Goal: Task Accomplishment & Management: Manage account settings

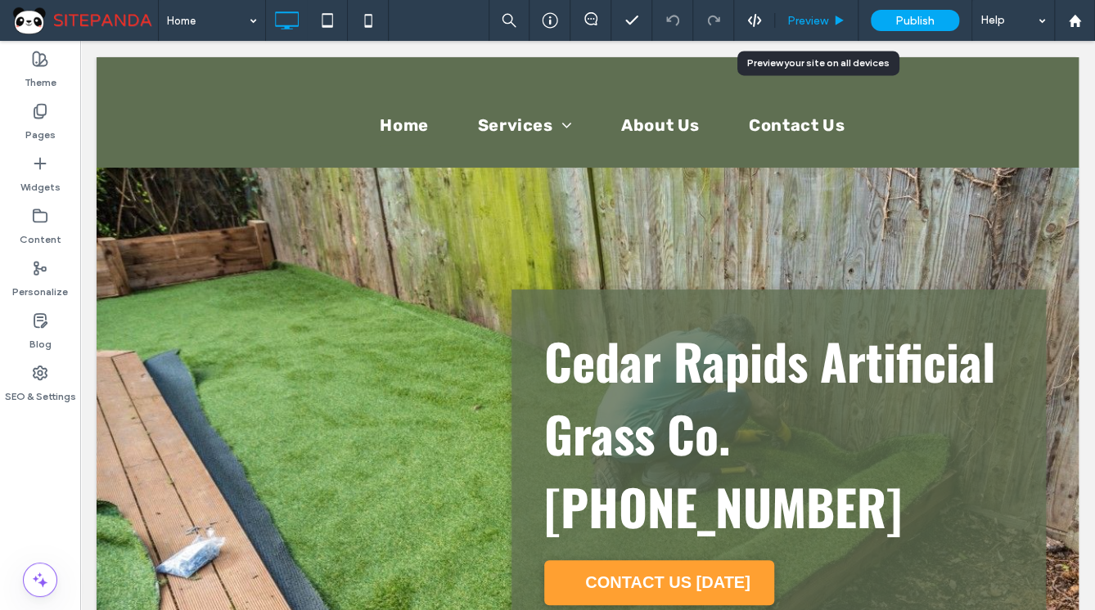
click at [800, 15] on span "Preview" at bounding box center [807, 21] width 41 height 14
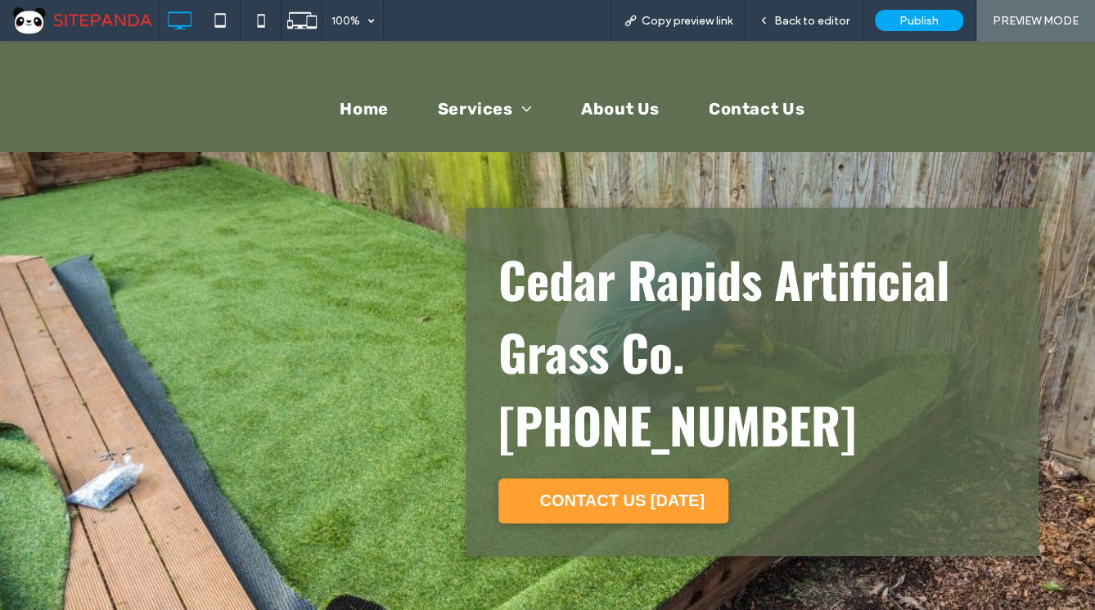
scroll to position [131, 0]
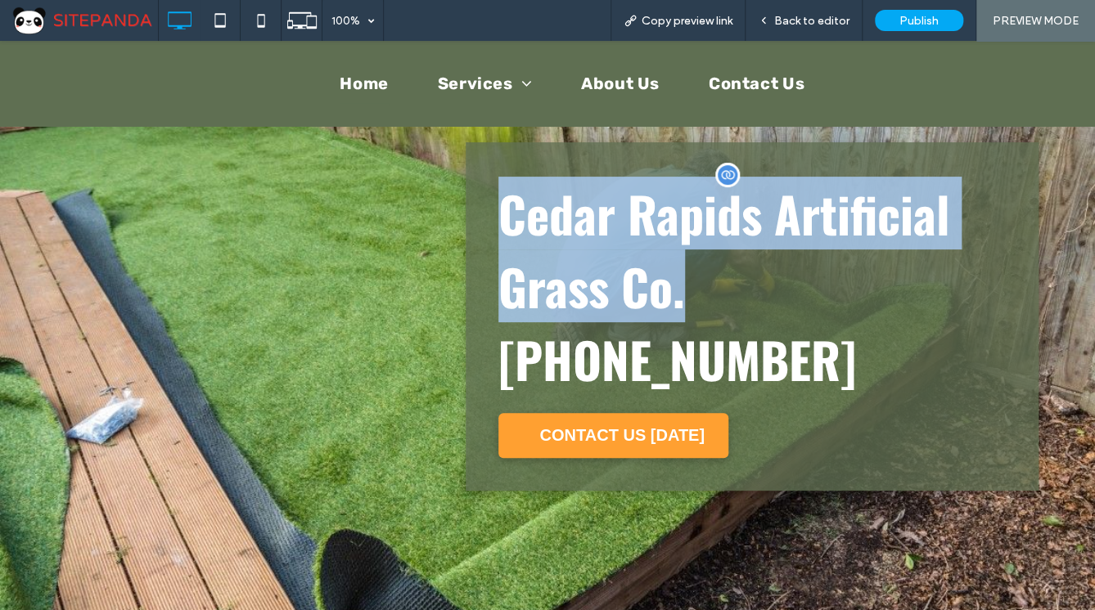
drag, startPoint x: 493, startPoint y: 188, endPoint x: 687, endPoint y: 290, distance: 219.9
click at [687, 290] on h2 "Cedar Rapids Artificial Grass Co." at bounding box center [751, 250] width 507 height 146
copy span "Cedar Rapids Artificial Grass Co."
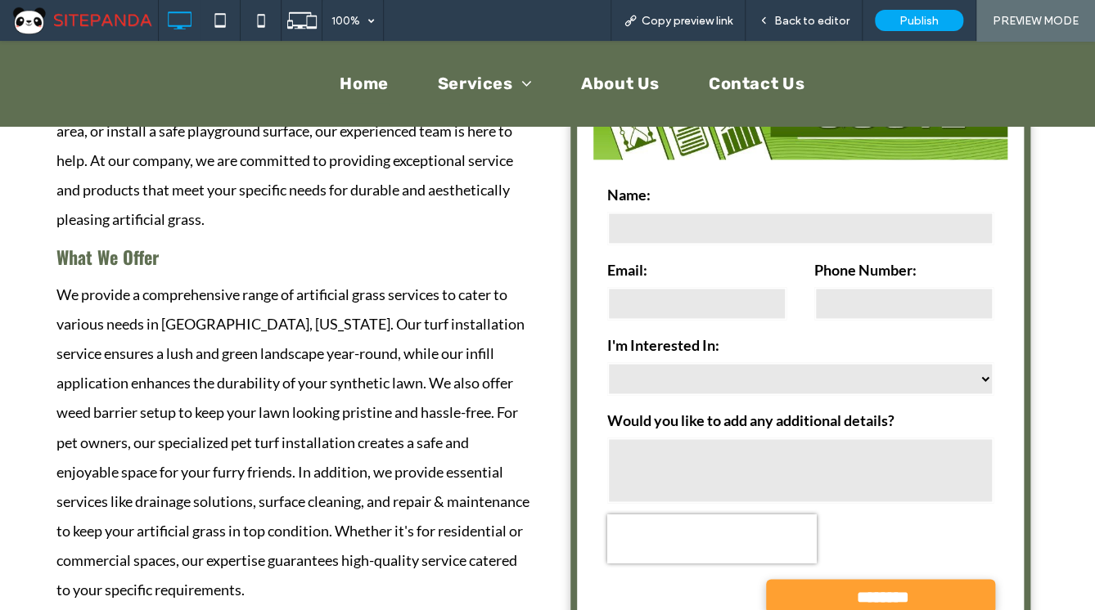
scroll to position [1244, 0]
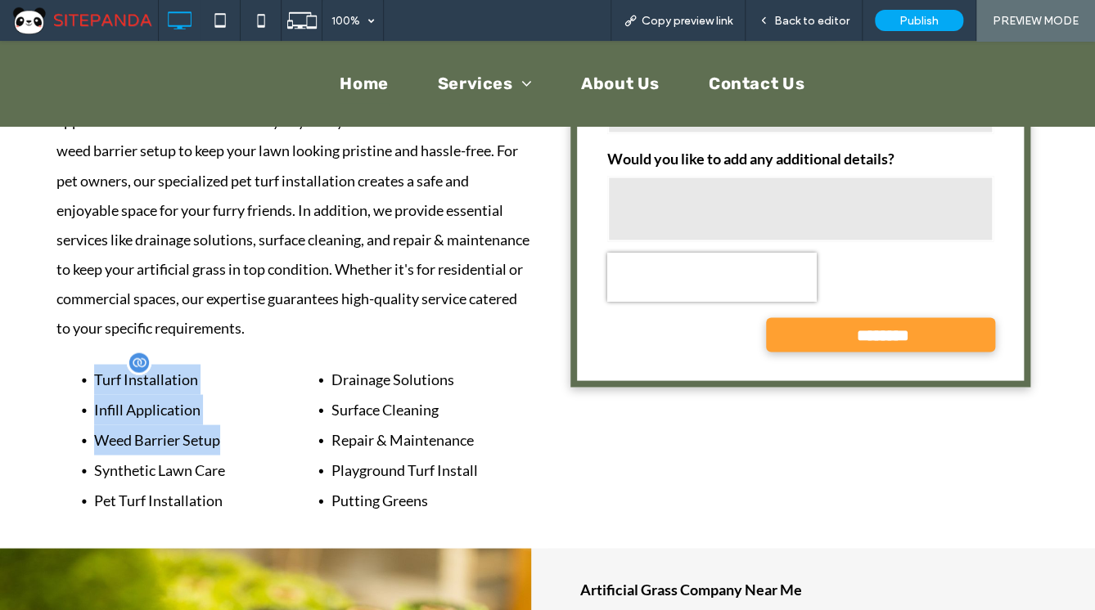
drag, startPoint x: 204, startPoint y: 326, endPoint x: 83, endPoint y: 299, distance: 123.1
click at [89, 364] on ul "Turf Installation Infill Application Weed Barrier Setup Synthetic Lawn Care Pet…" at bounding box center [164, 439] width 198 height 151
copy ul "Turf Installation Infill Application Weed Barrier Setup"
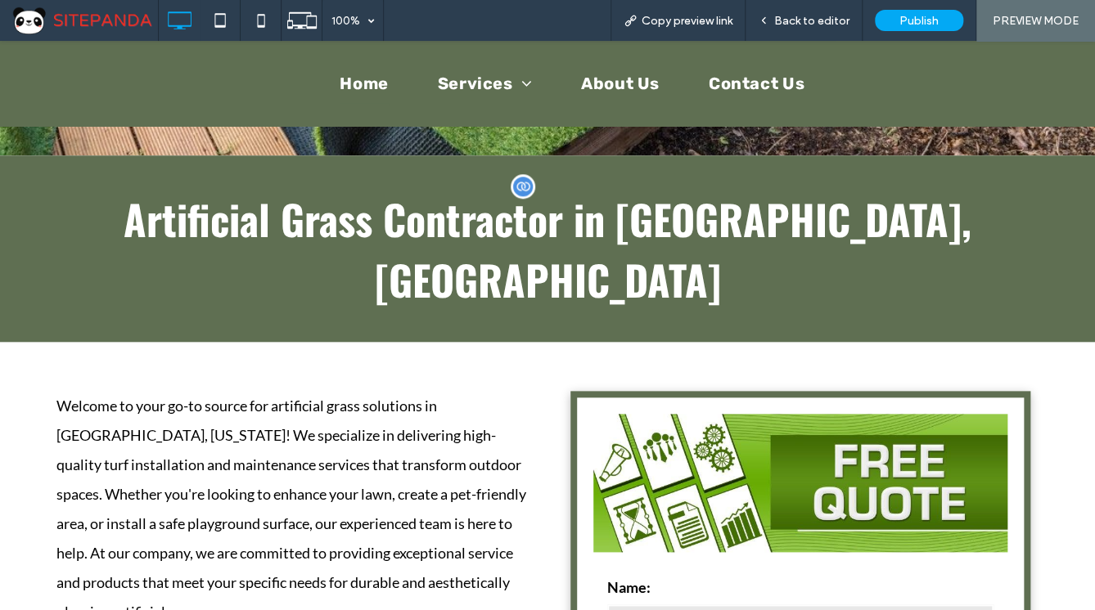
scroll to position [524, 0]
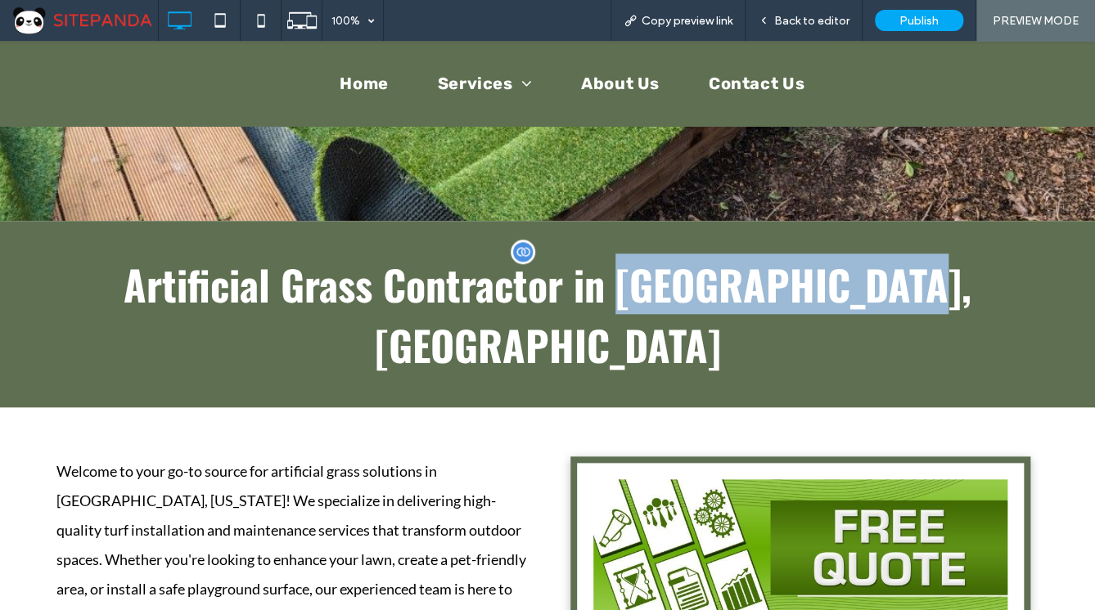
drag, startPoint x: 961, startPoint y: 281, endPoint x: 658, endPoint y: 281, distance: 302.7
click at [658, 281] on h1 "Artificial Grass Contractor in [GEOGRAPHIC_DATA], [GEOGRAPHIC_DATA]" at bounding box center [547, 314] width 982 height 121
copy span "[GEOGRAPHIC_DATA], [GEOGRAPHIC_DATA]"
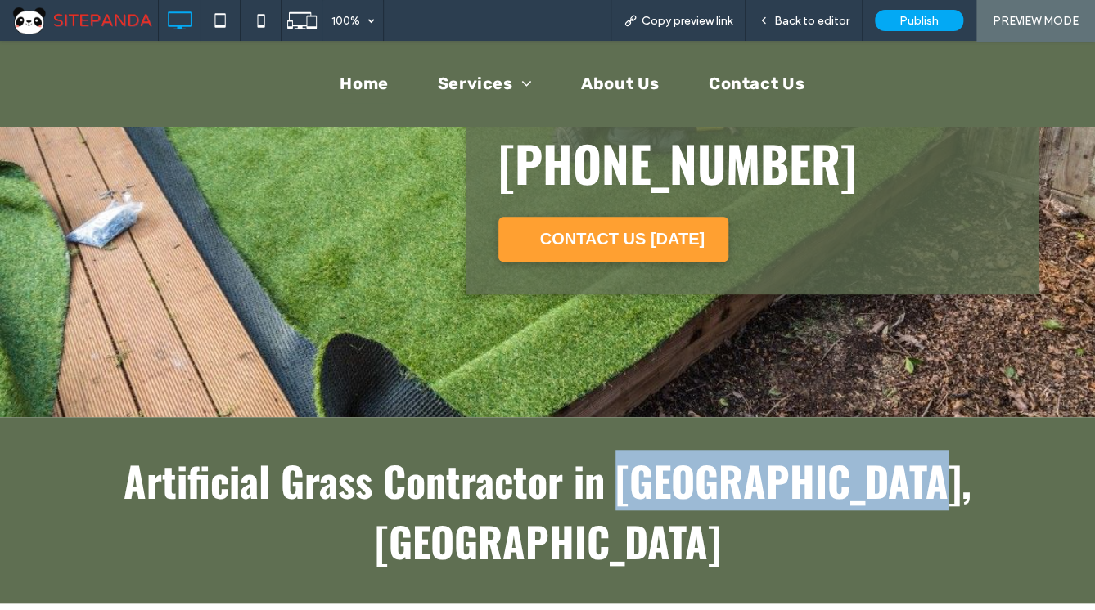
scroll to position [262, 0]
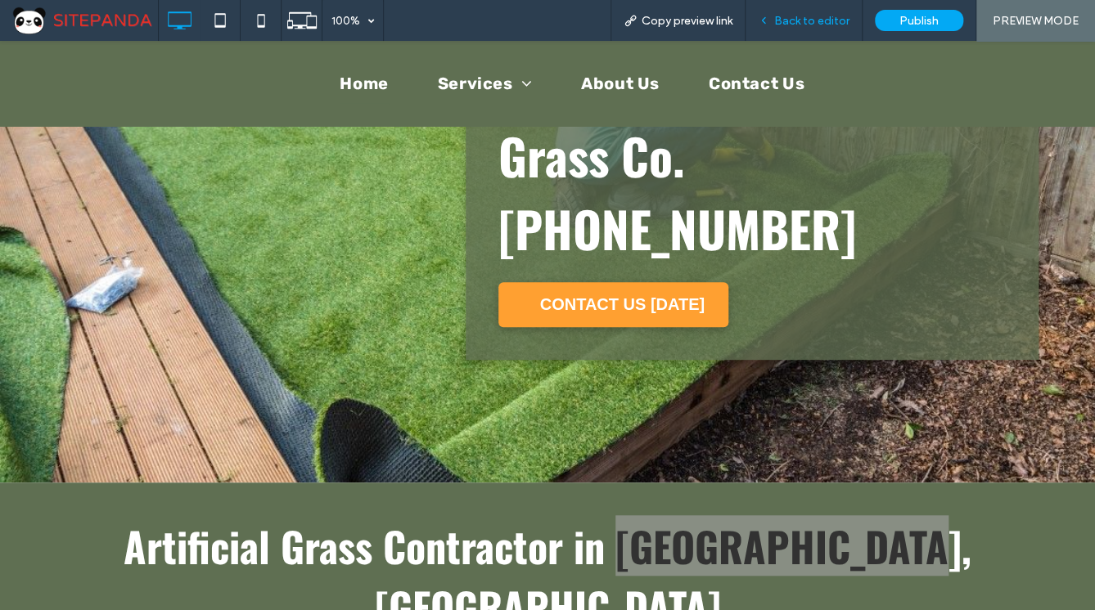
click at [812, 29] on div "Back to editor" at bounding box center [803, 20] width 117 height 41
click at [789, 19] on span "Back to editor" at bounding box center [811, 21] width 75 height 14
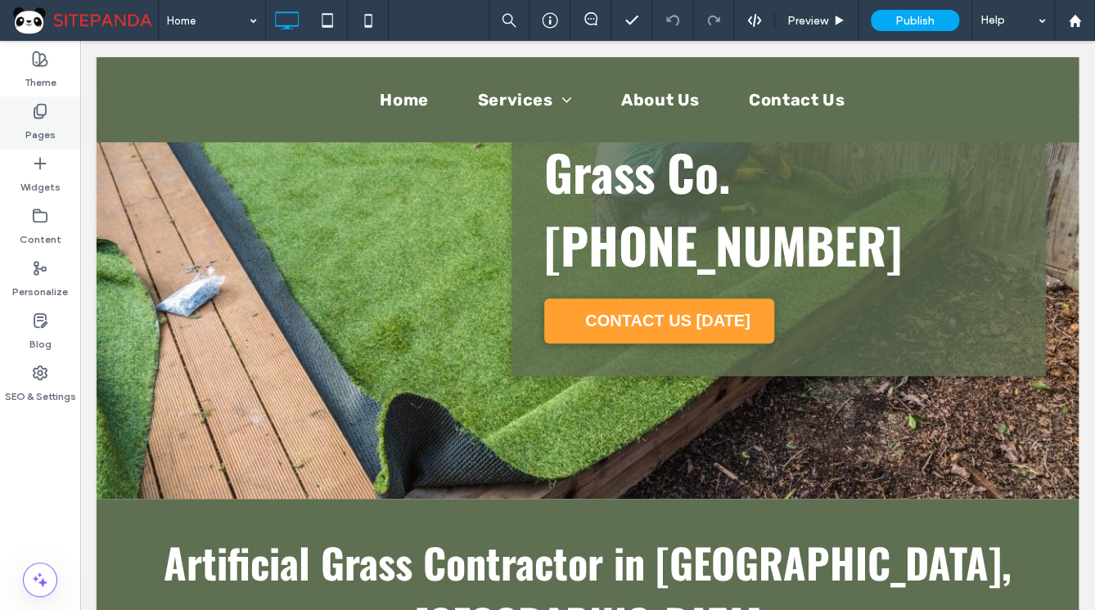
click at [46, 105] on icon at bounding box center [40, 111] width 16 height 16
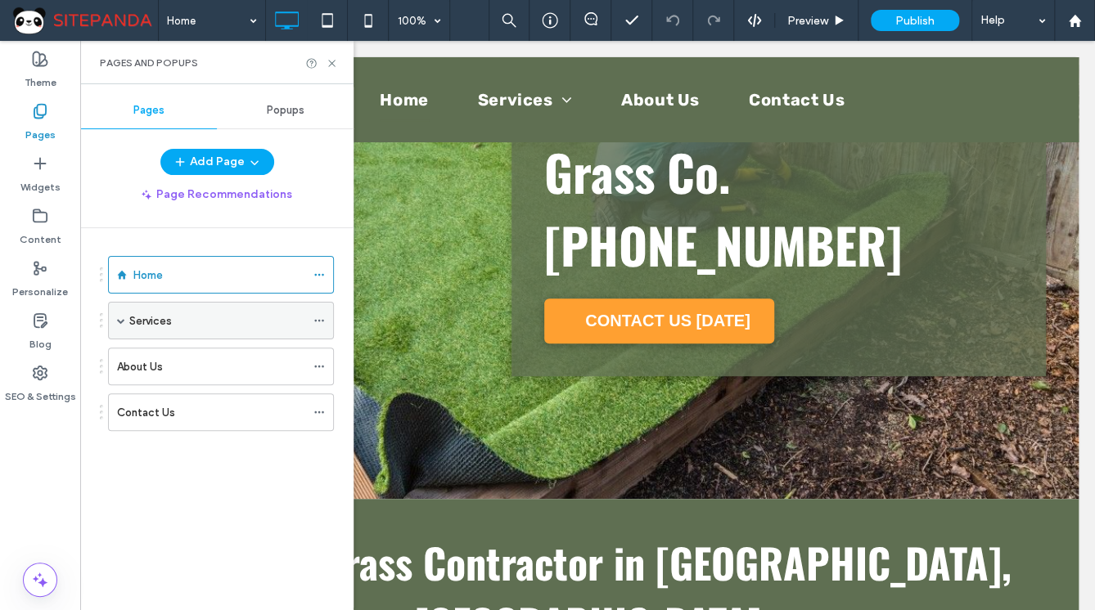
click at [119, 317] on span at bounding box center [121, 321] width 8 height 8
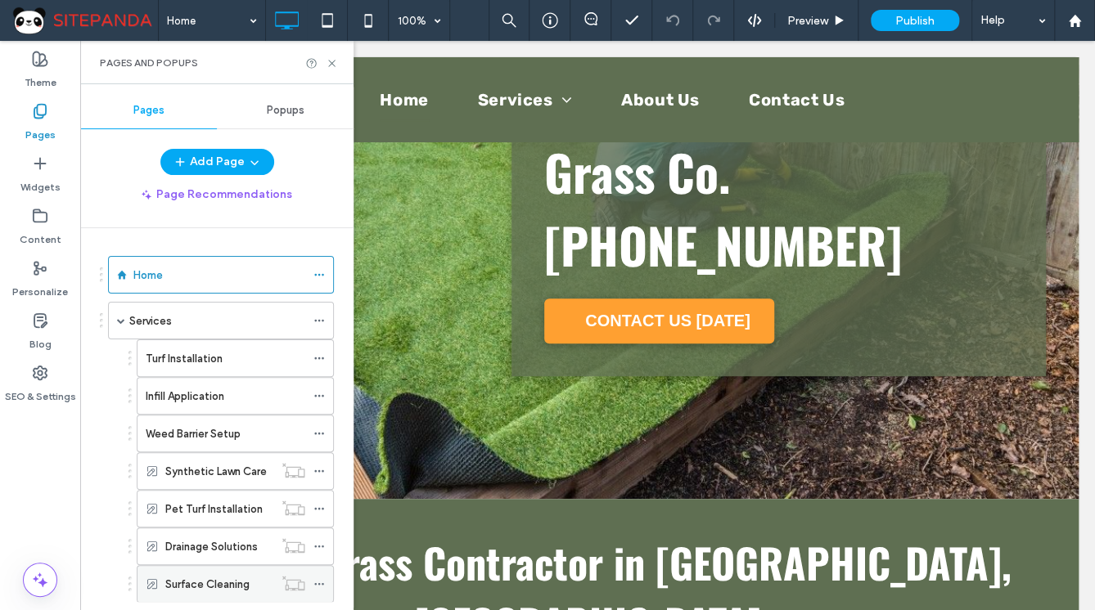
scroll to position [196, 0]
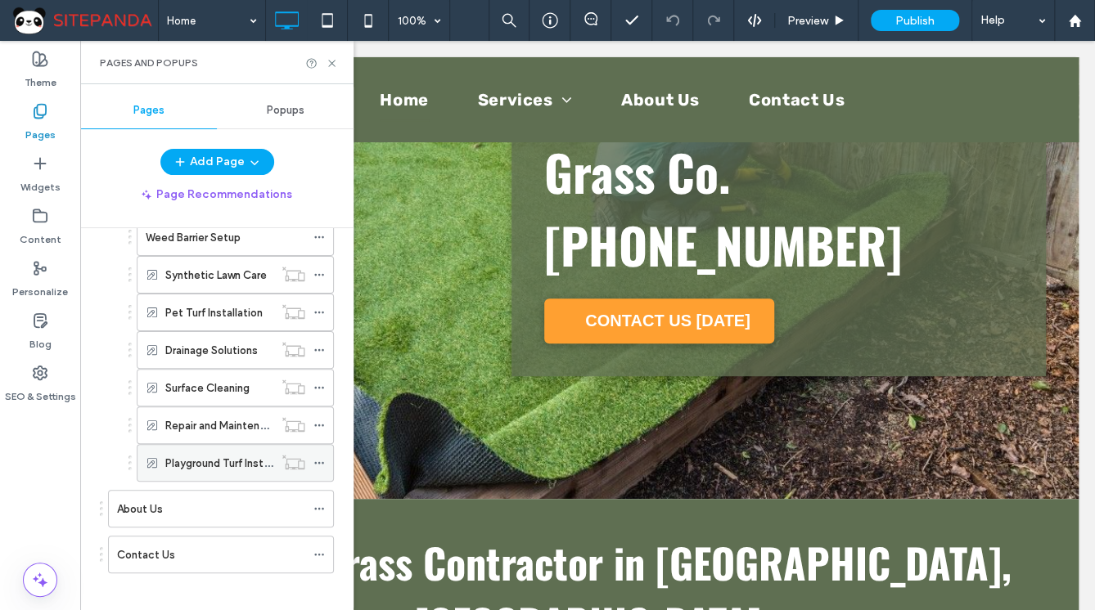
click at [322, 457] on icon at bounding box center [318, 462] width 11 height 11
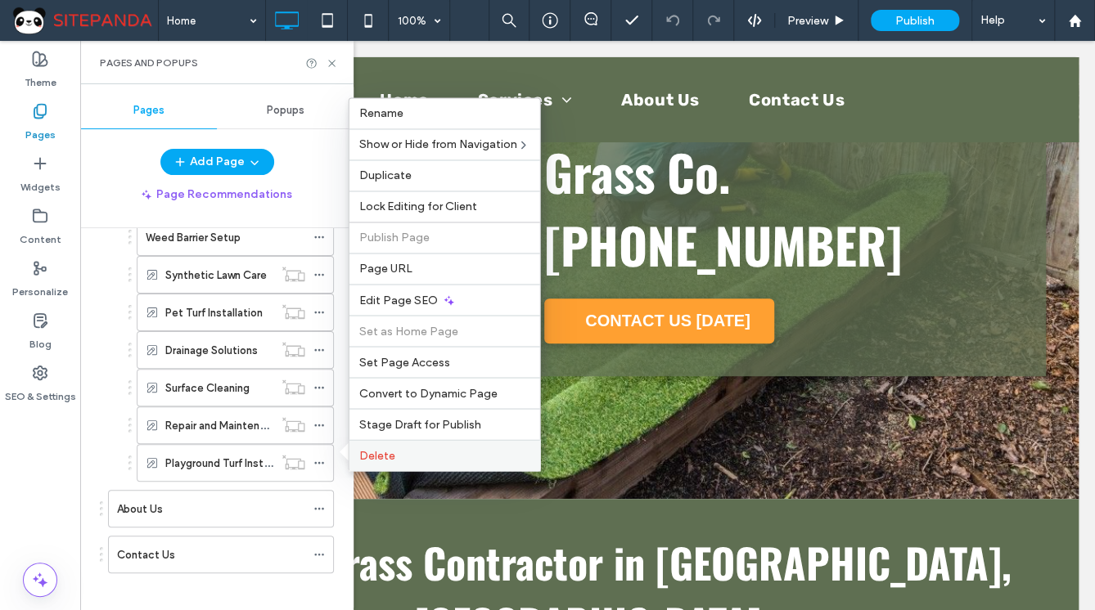
click at [425, 455] on label "Delete" at bounding box center [444, 455] width 171 height 14
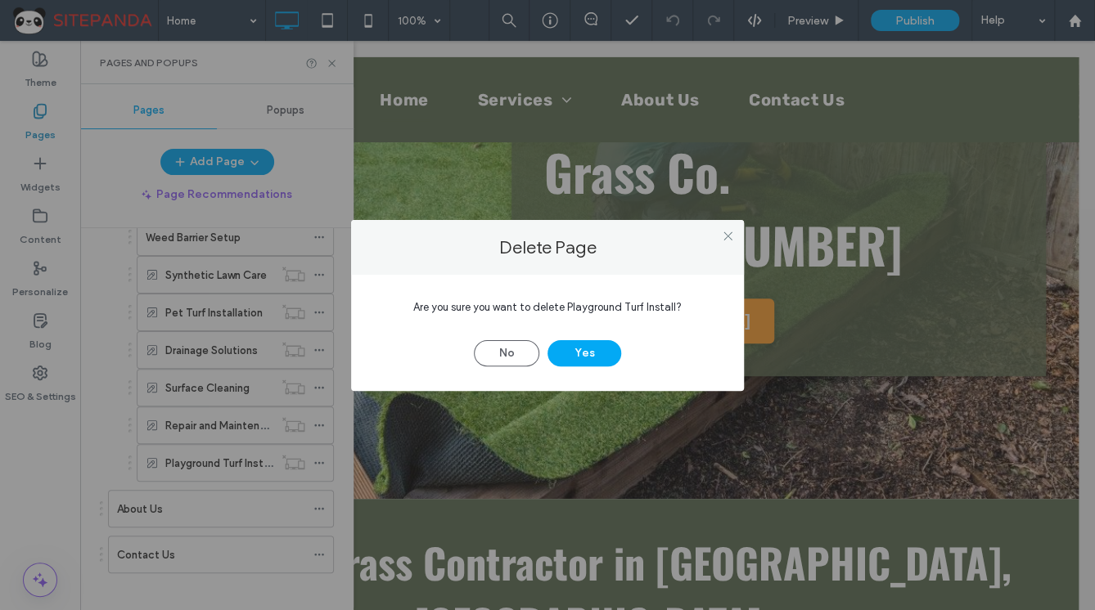
drag, startPoint x: 581, startPoint y: 347, endPoint x: 547, endPoint y: 367, distance: 39.6
click at [581, 348] on button "Yes" at bounding box center [584, 353] width 74 height 26
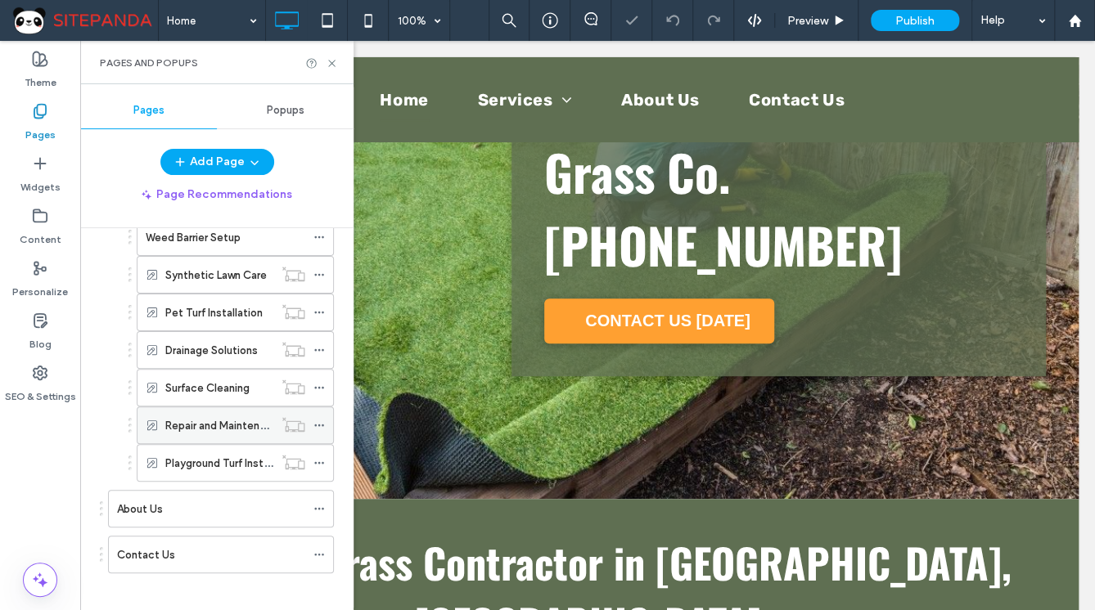
scroll to position [167, 0]
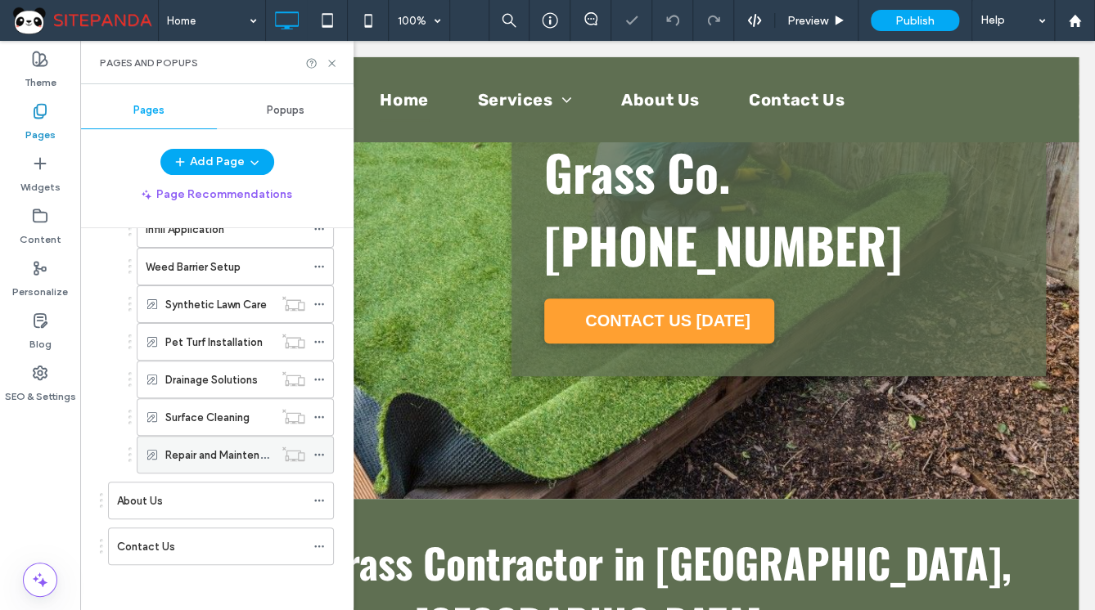
click at [322, 449] on icon at bounding box center [318, 454] width 11 height 11
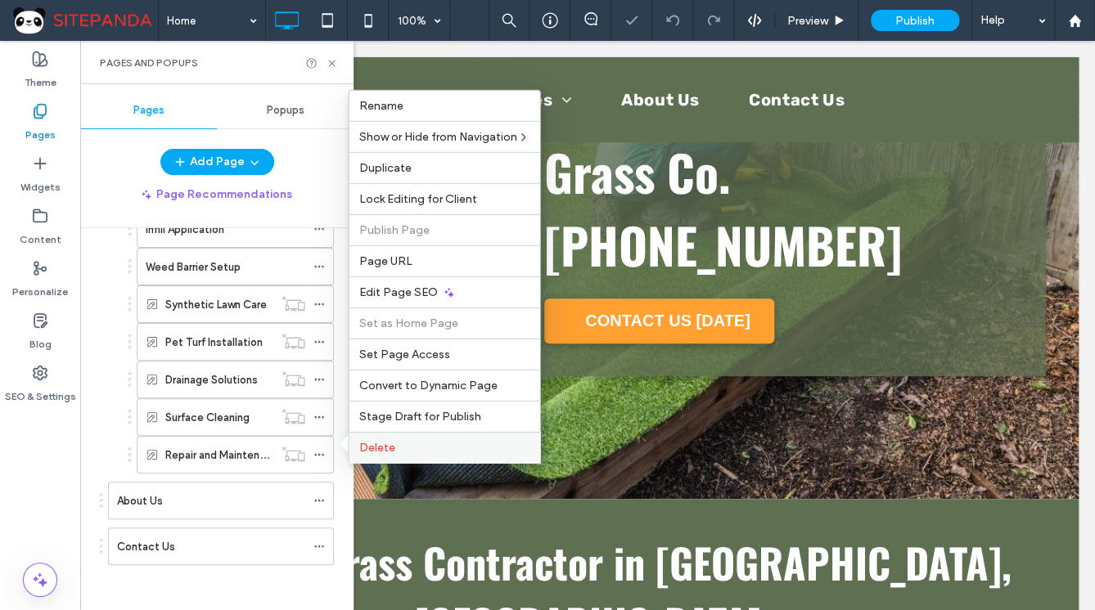
click at [410, 448] on label "Delete" at bounding box center [444, 448] width 171 height 14
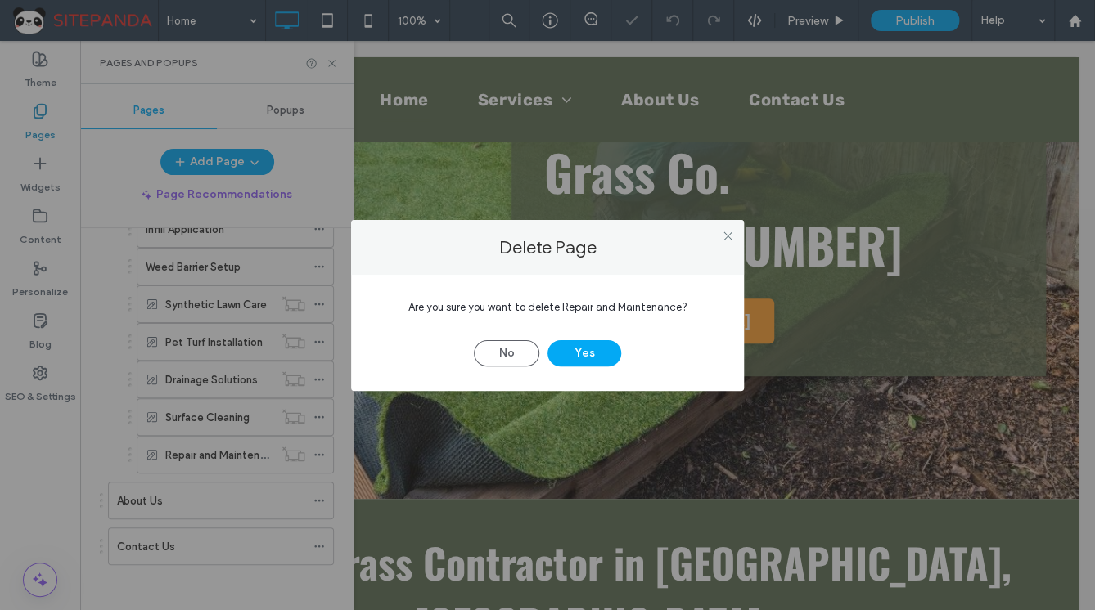
drag, startPoint x: 552, startPoint y: 350, endPoint x: 483, endPoint y: 371, distance: 72.7
click at [552, 349] on button "Yes" at bounding box center [584, 353] width 74 height 26
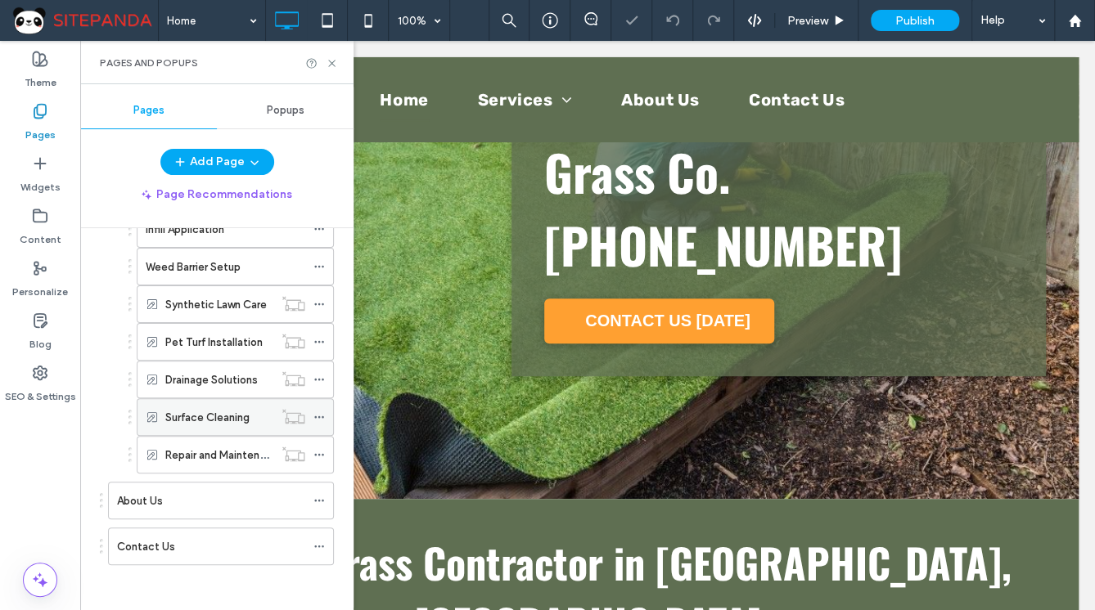
scroll to position [129, 0]
click at [320, 450] on icon at bounding box center [318, 454] width 11 height 11
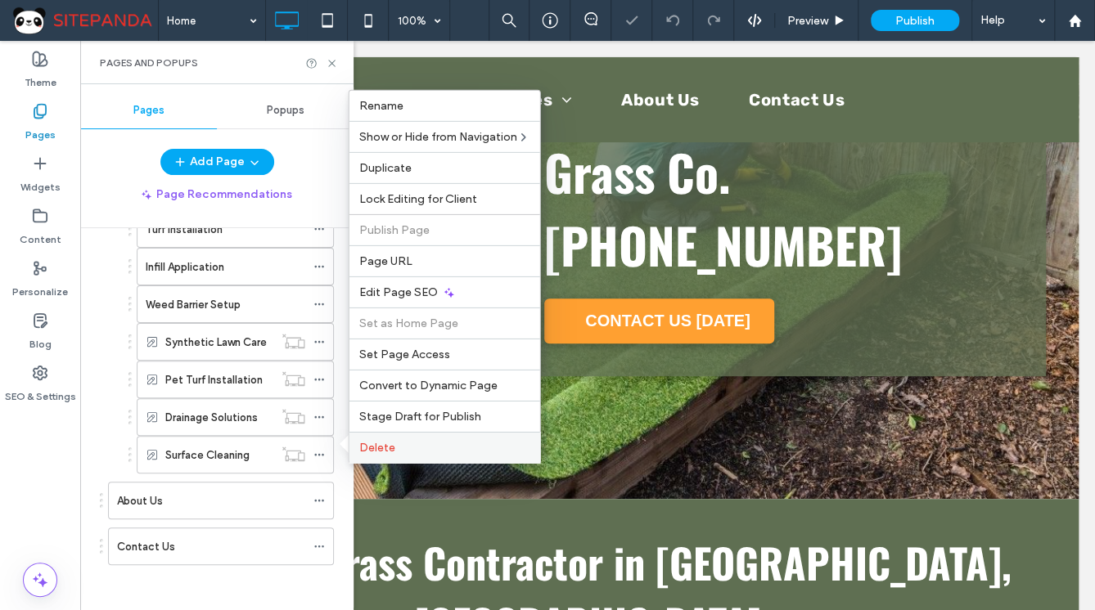
click at [425, 445] on label "Delete" at bounding box center [444, 448] width 171 height 14
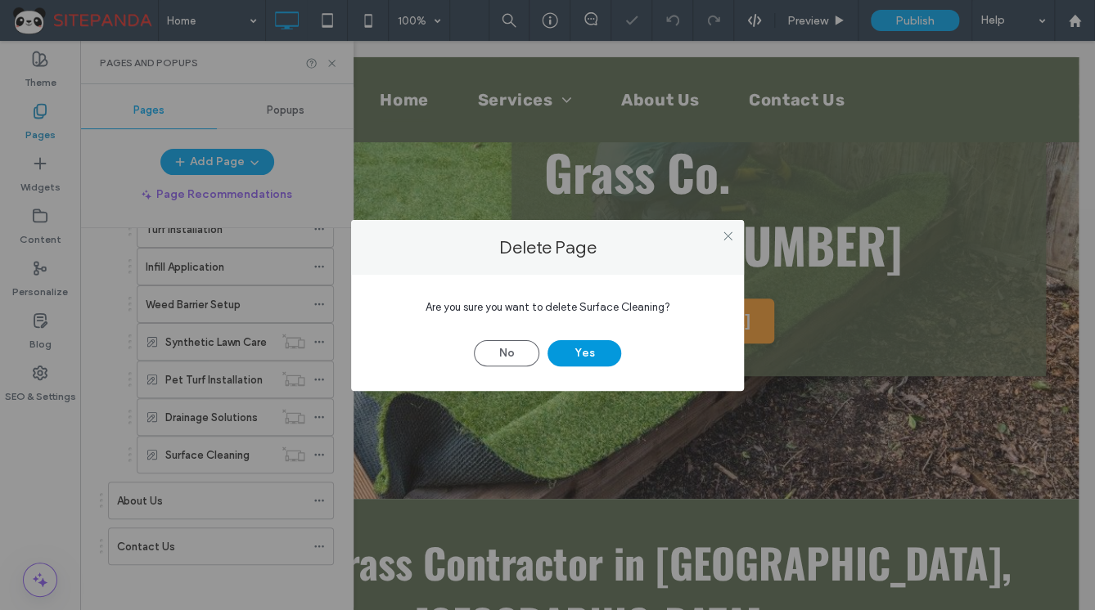
click at [594, 353] on button "Yes" at bounding box center [584, 353] width 74 height 26
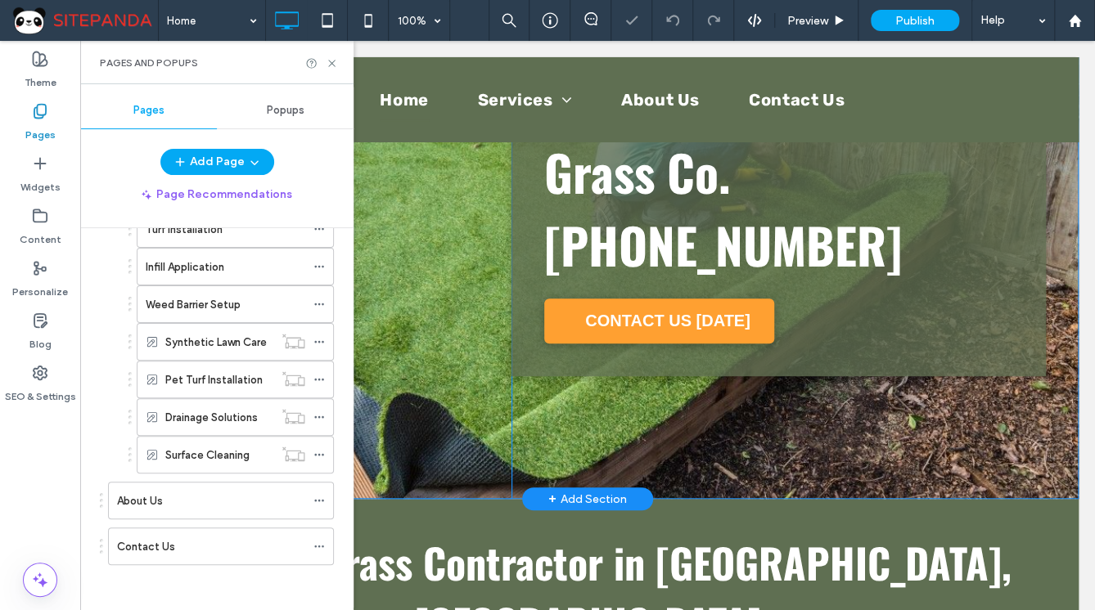
scroll to position [92, 0]
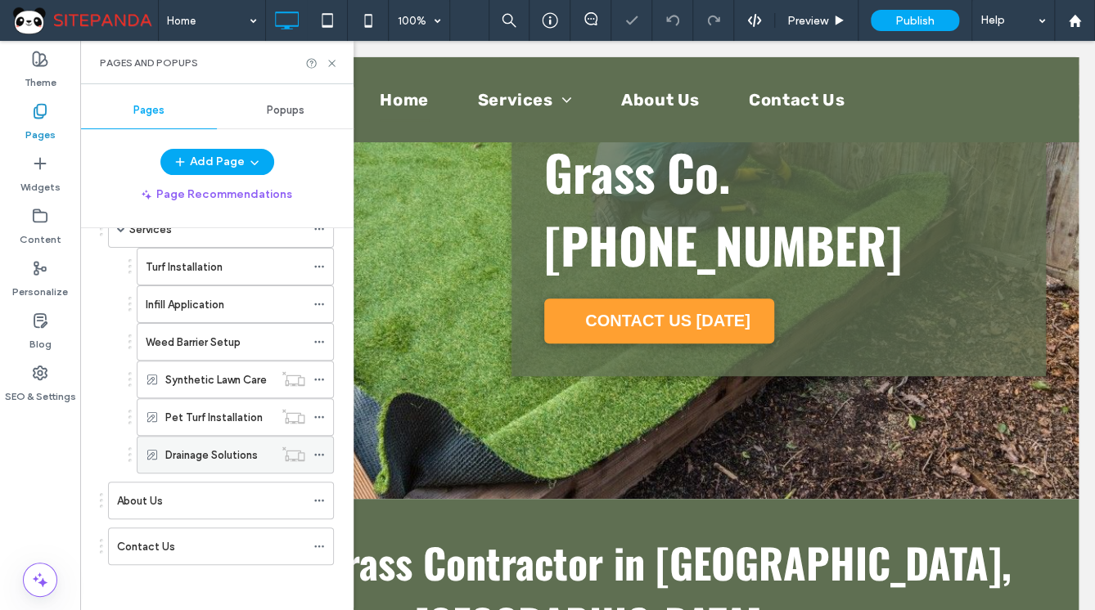
click at [314, 449] on icon at bounding box center [318, 454] width 11 height 11
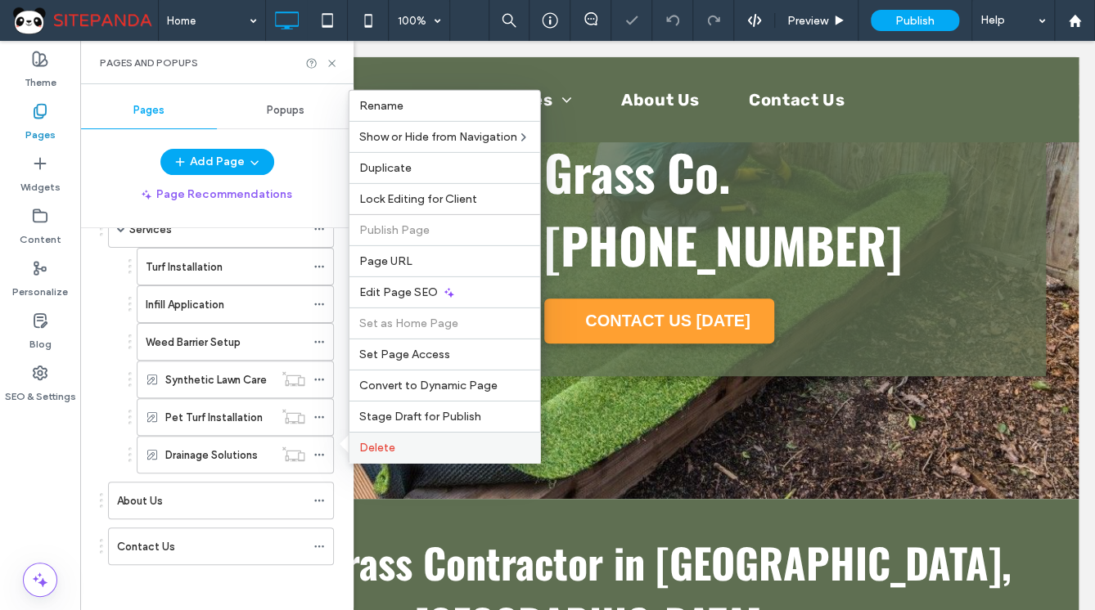
click at [358, 447] on div "Delete" at bounding box center [444, 447] width 191 height 31
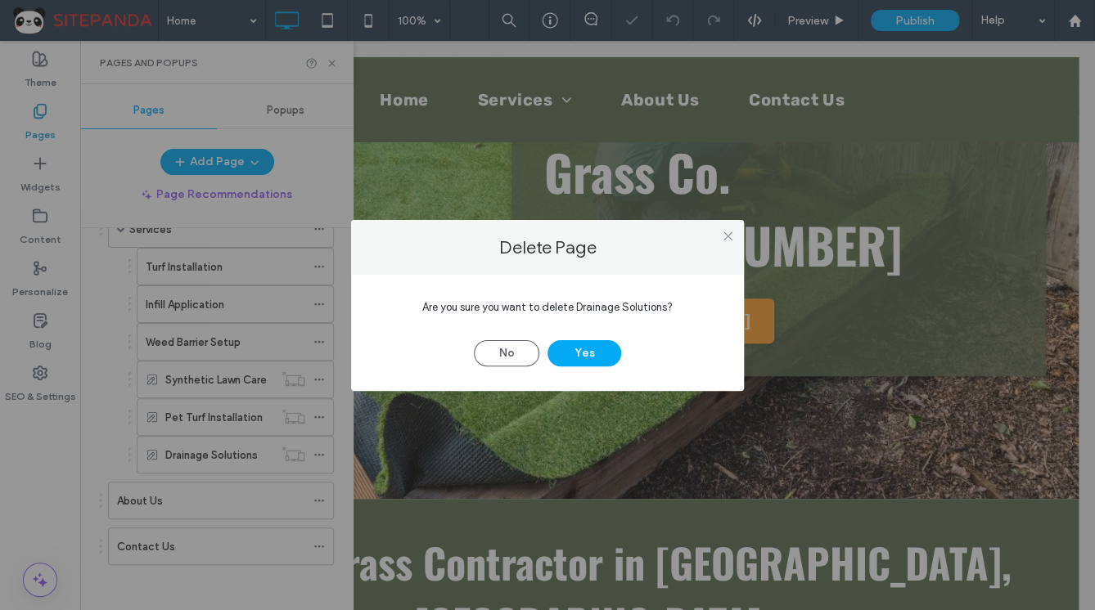
drag, startPoint x: 562, startPoint y: 353, endPoint x: 543, endPoint y: 363, distance: 21.2
click at [562, 354] on button "Yes" at bounding box center [584, 353] width 74 height 26
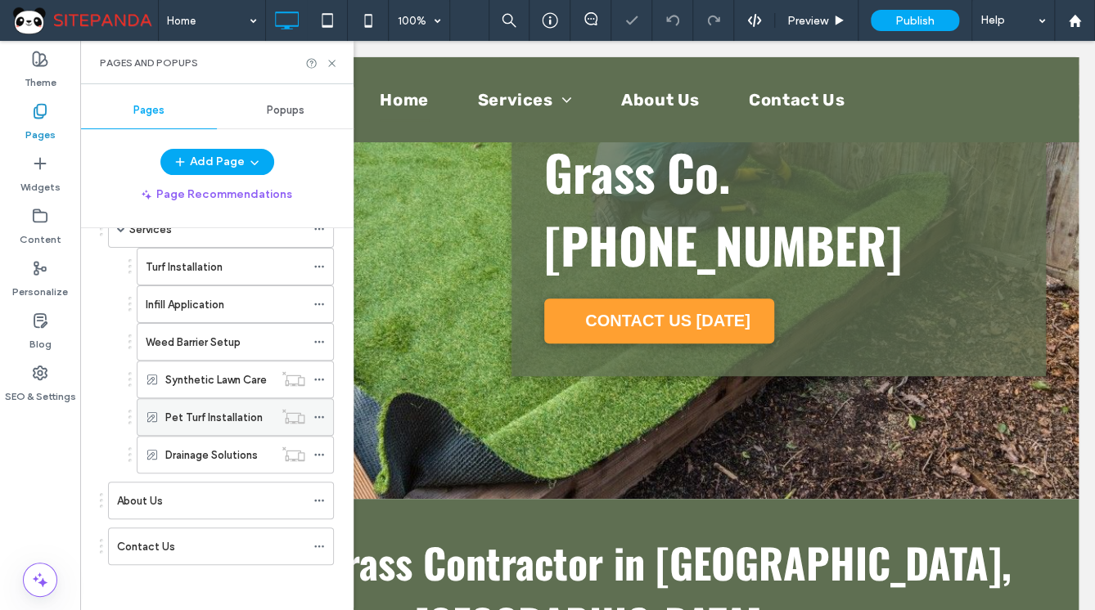
scroll to position [55, 0]
click at [317, 452] on icon at bounding box center [318, 453] width 11 height 11
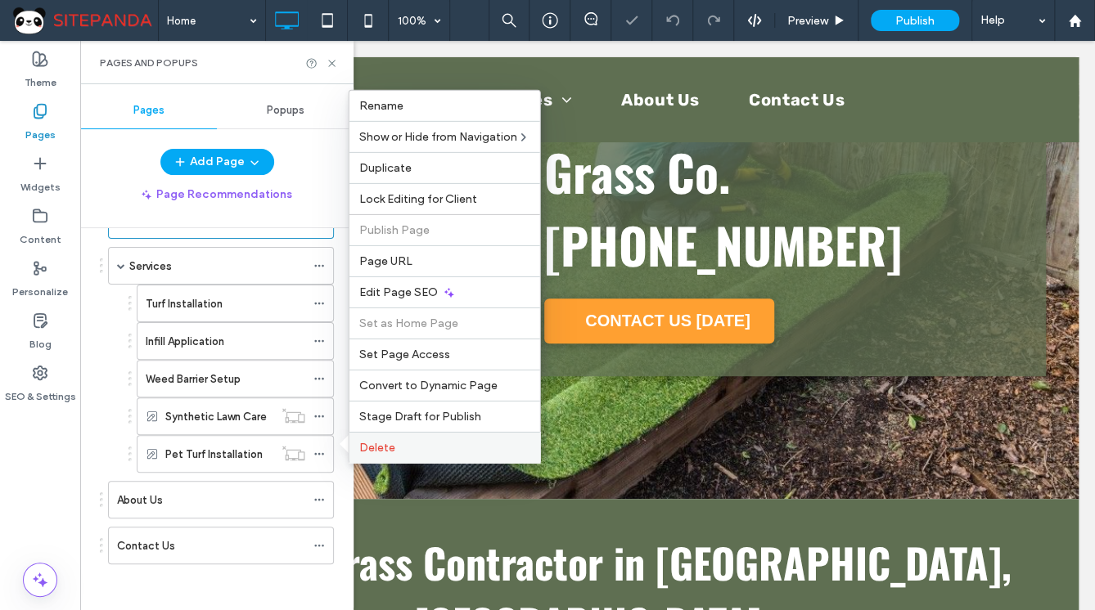
click at [412, 437] on div "Delete" at bounding box center [444, 447] width 191 height 31
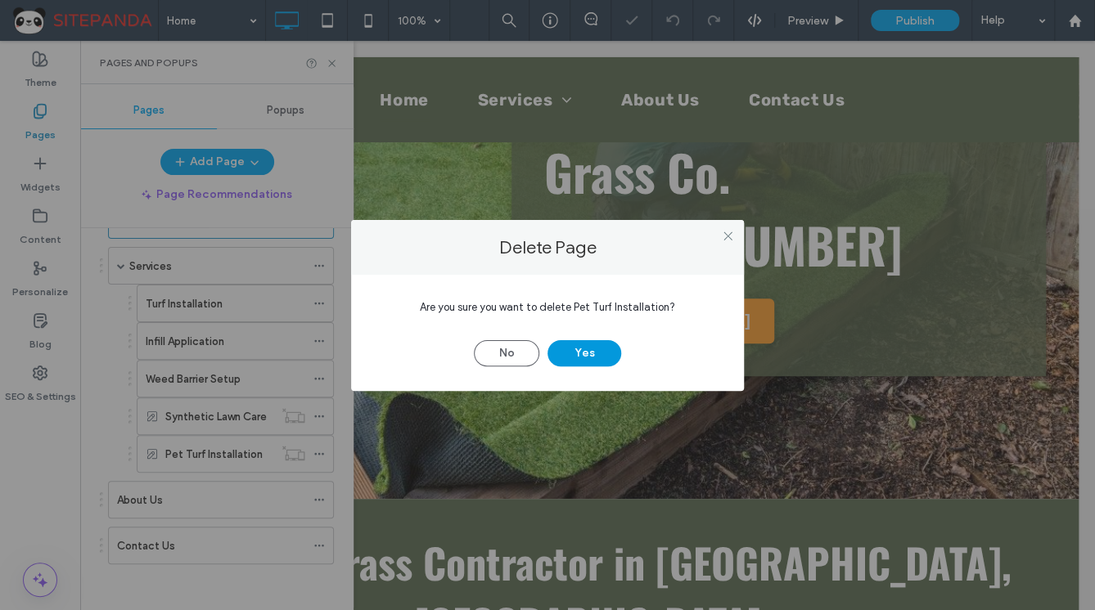
click at [594, 346] on button "Yes" at bounding box center [584, 353] width 74 height 26
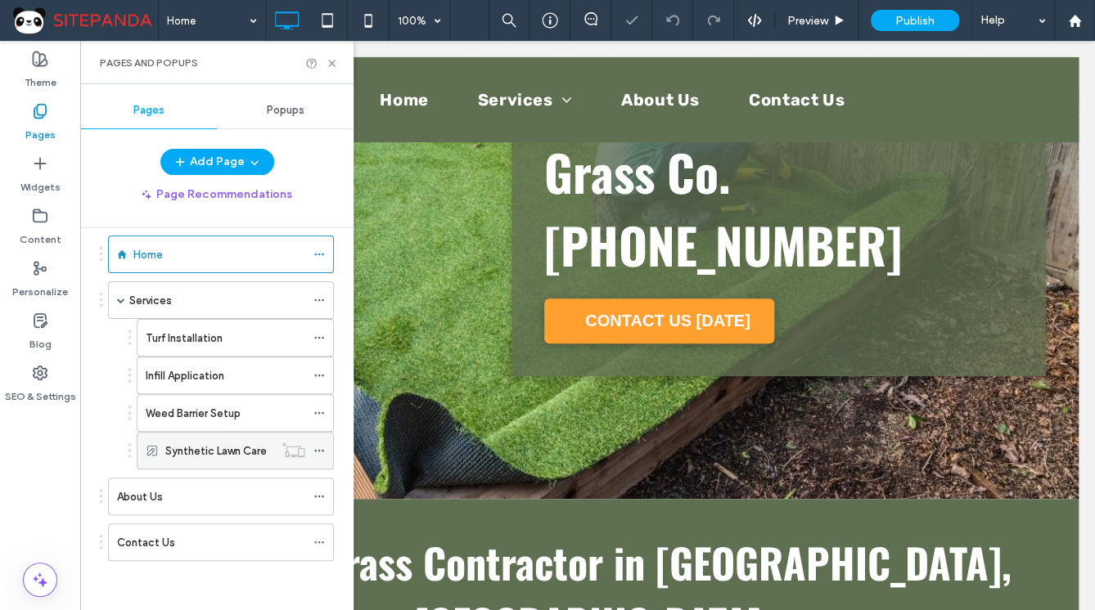
scroll to position [17, 0]
click at [321, 452] on icon at bounding box center [318, 453] width 11 height 11
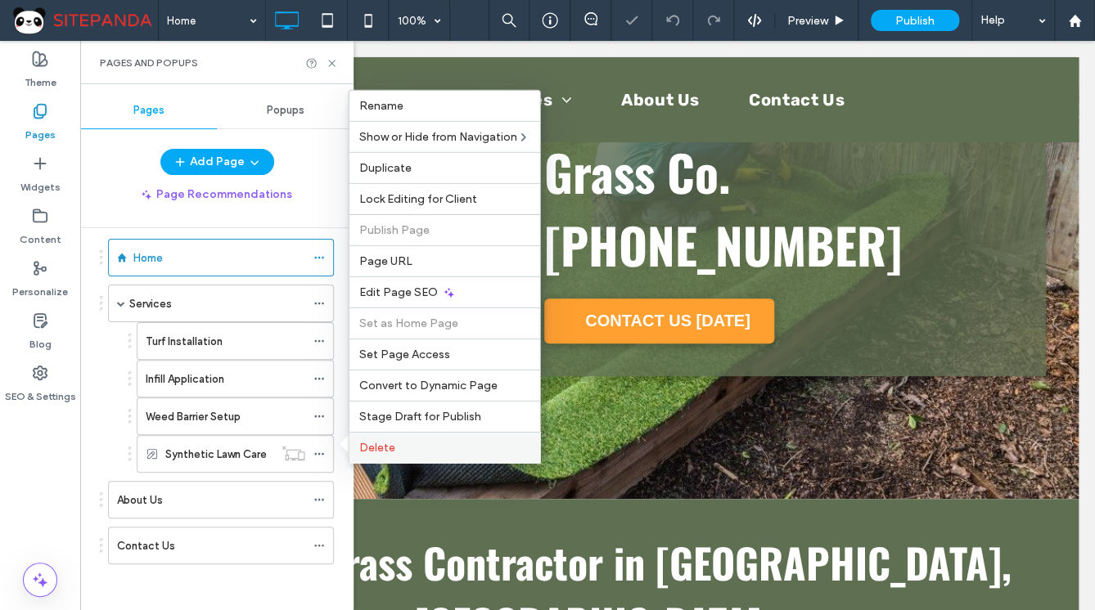
click at [393, 444] on span "Delete" at bounding box center [377, 448] width 36 height 14
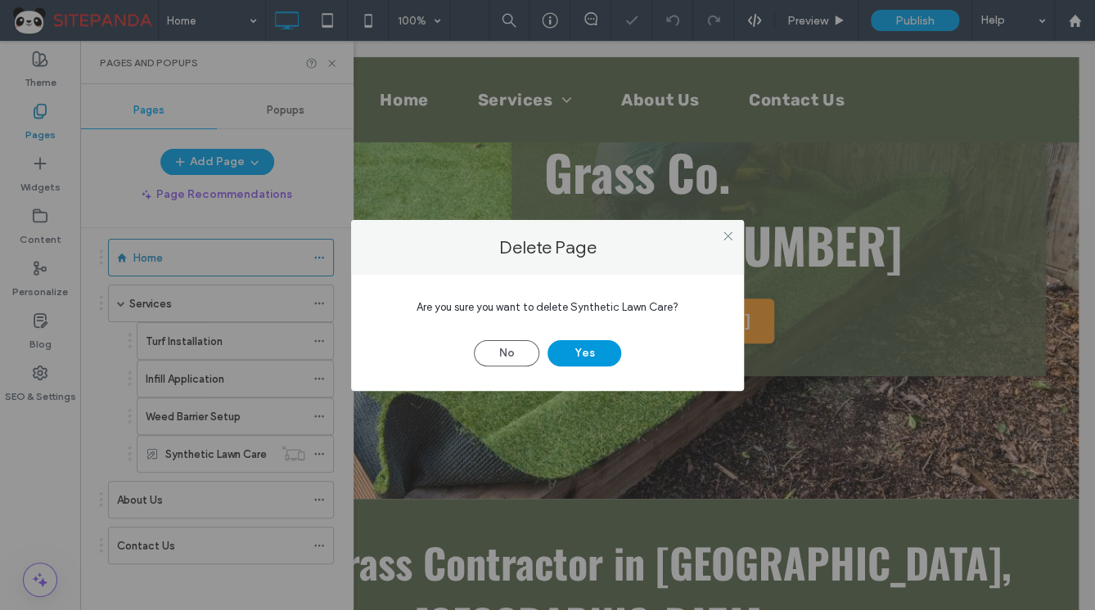
click at [572, 360] on button "Yes" at bounding box center [584, 353] width 74 height 26
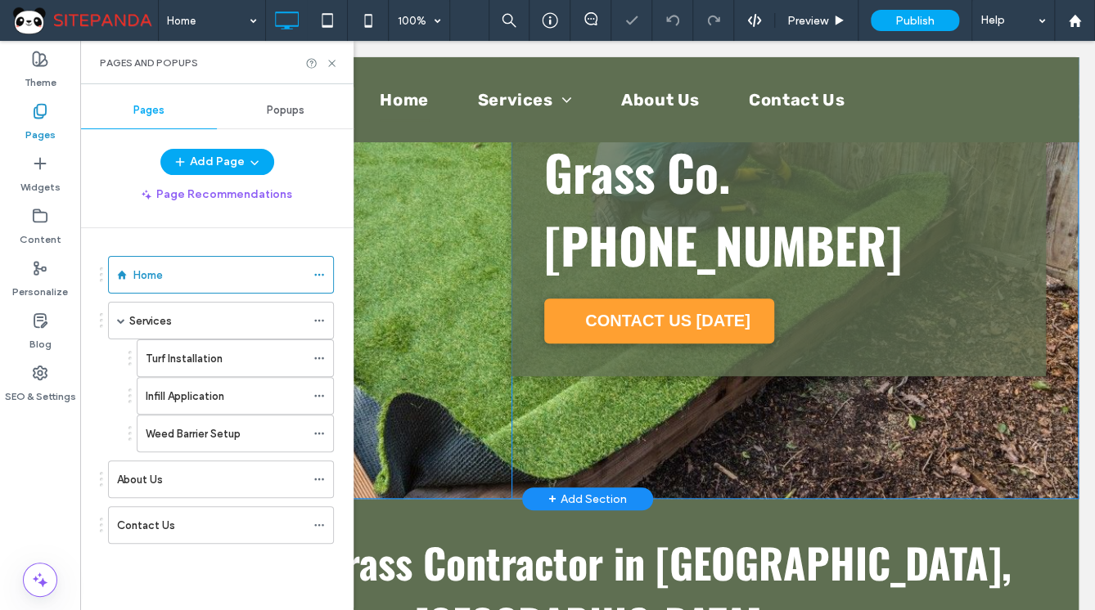
scroll to position [0, 0]
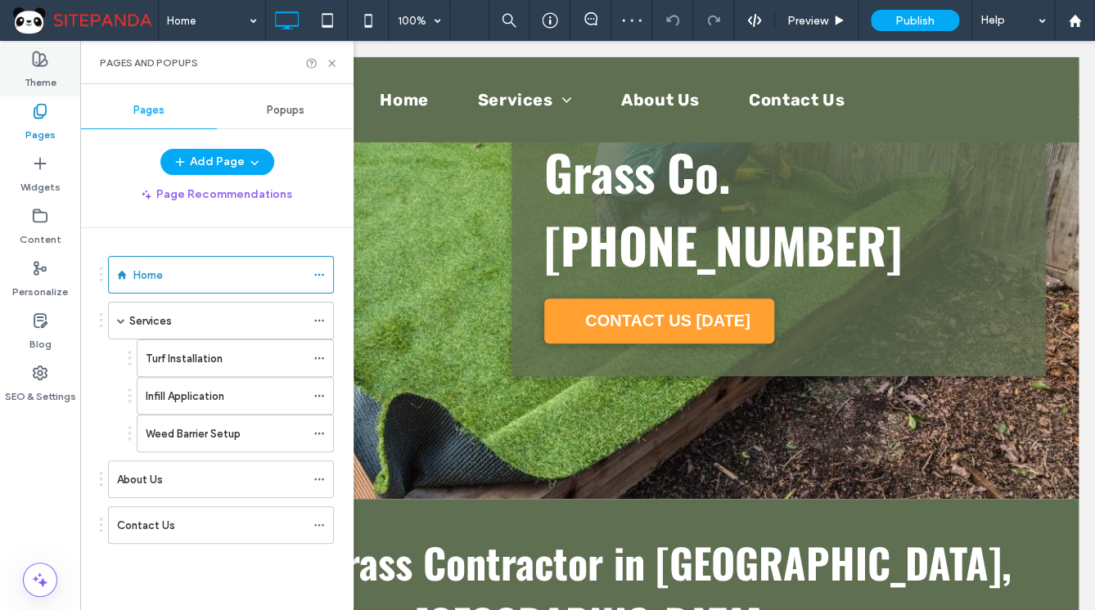
click at [47, 67] on label "Theme" at bounding box center [41, 78] width 32 height 23
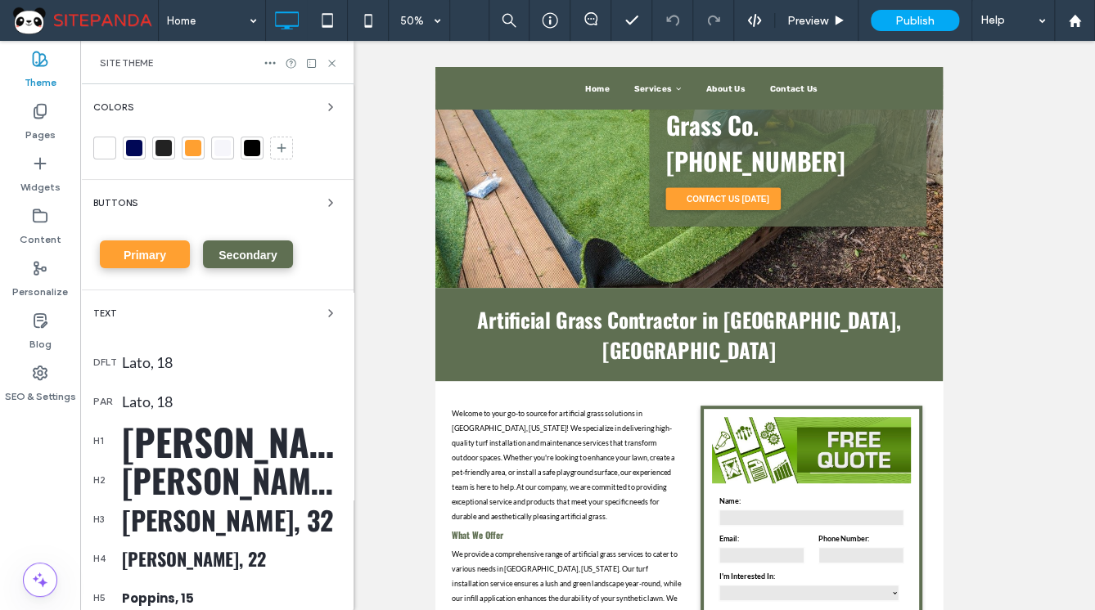
scroll to position [131, 0]
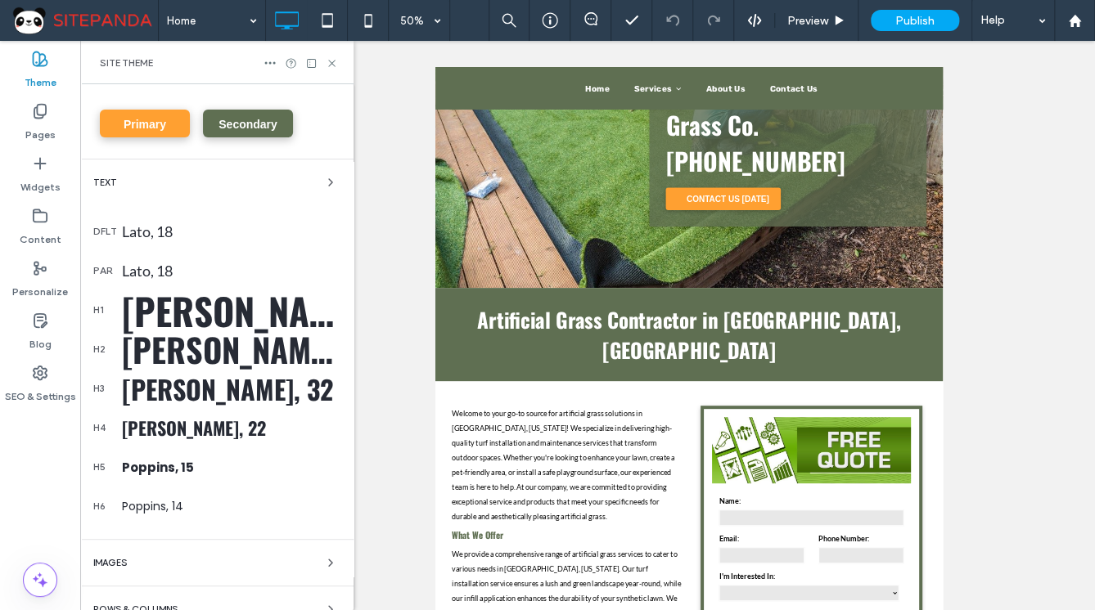
click at [206, 310] on div "[PERSON_NAME], 50" at bounding box center [231, 310] width 218 height 55
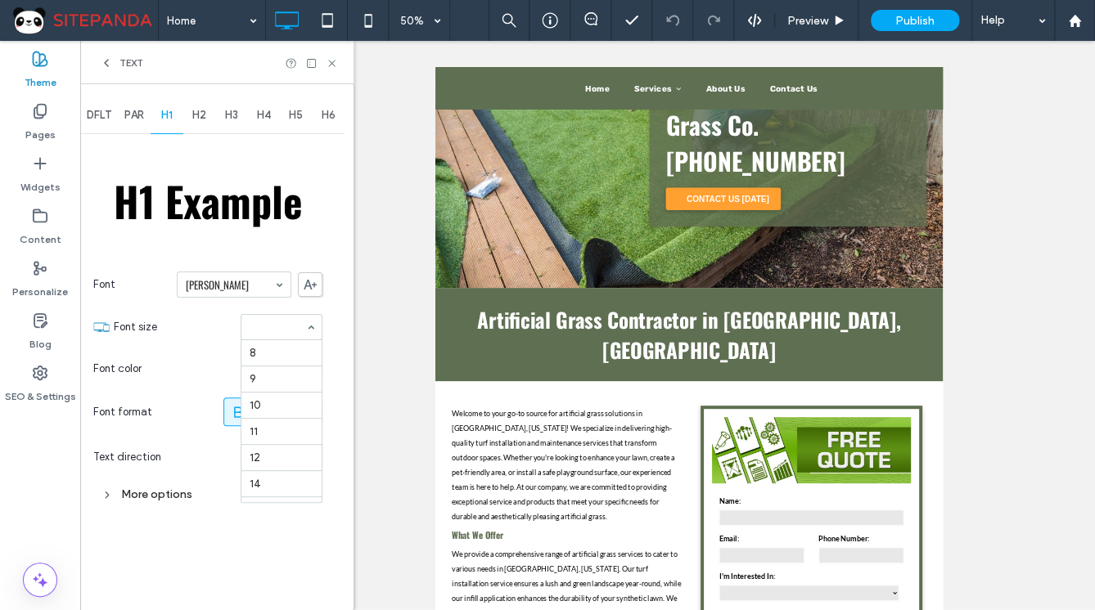
scroll to position [293, 0]
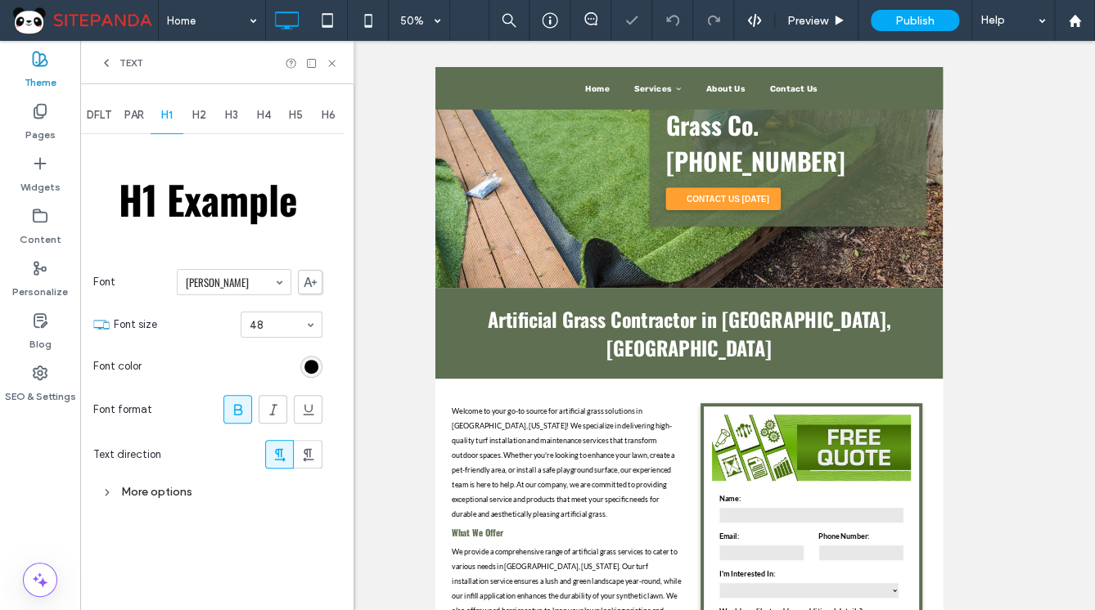
click at [214, 367] on section "Font color" at bounding box center [207, 366] width 229 height 41
drag, startPoint x: 196, startPoint y: 114, endPoint x: 224, endPoint y: 113, distance: 27.8
click at [198, 114] on span "H2" at bounding box center [199, 115] width 14 height 13
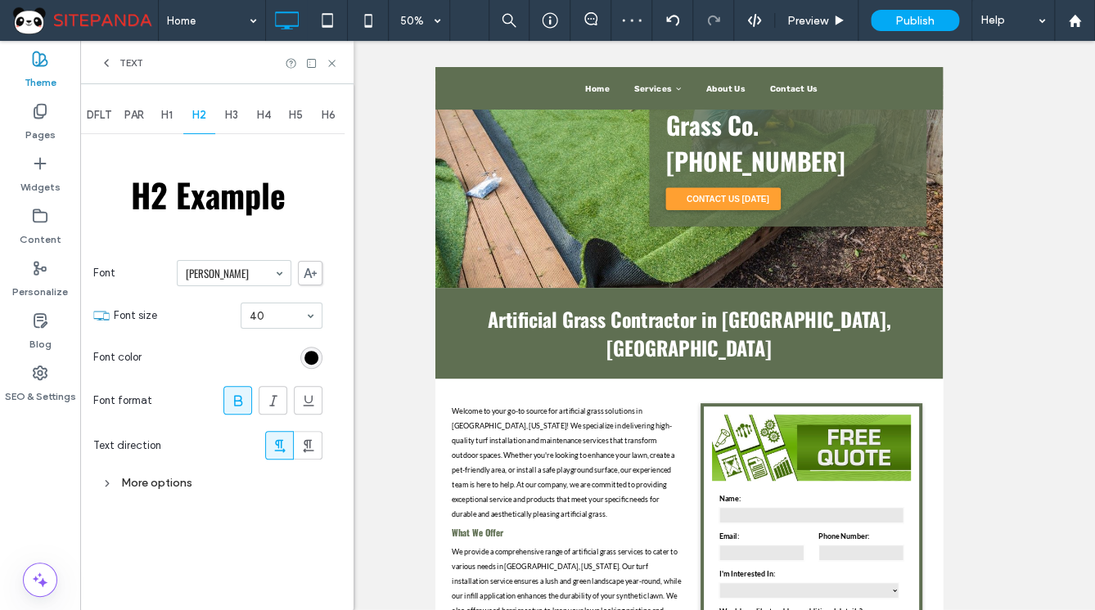
drag, startPoint x: 224, startPoint y: 113, endPoint x: 233, endPoint y: 111, distance: 9.1
click at [233, 111] on span "H3" at bounding box center [231, 115] width 13 height 13
click at [272, 115] on div "H4" at bounding box center [264, 115] width 33 height 36
click at [59, 228] on div "Content" at bounding box center [40, 227] width 80 height 52
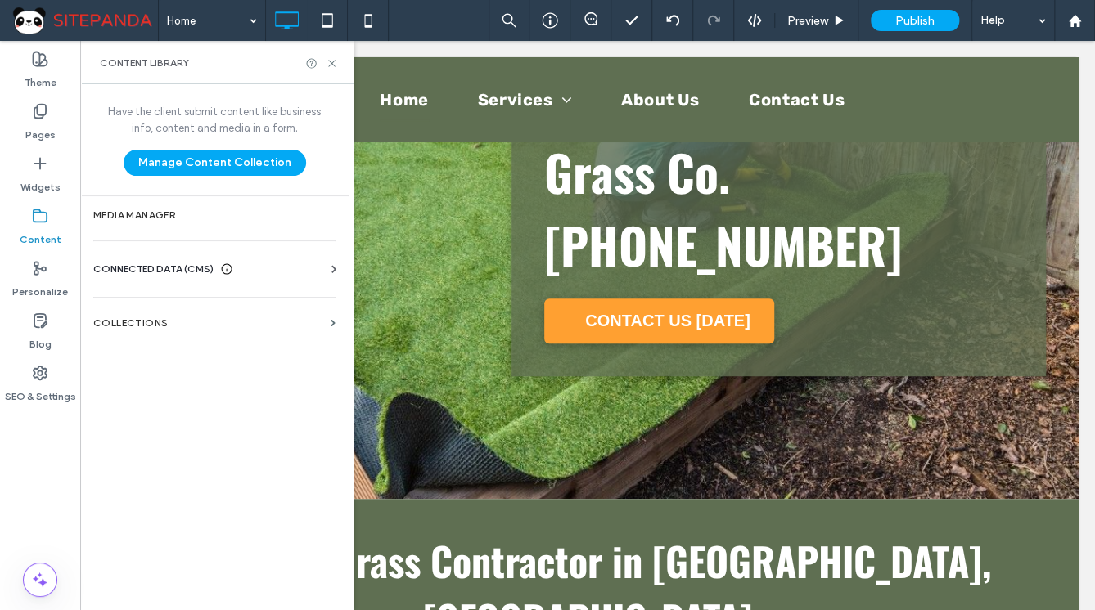
click at [331, 272] on icon at bounding box center [334, 269] width 16 height 16
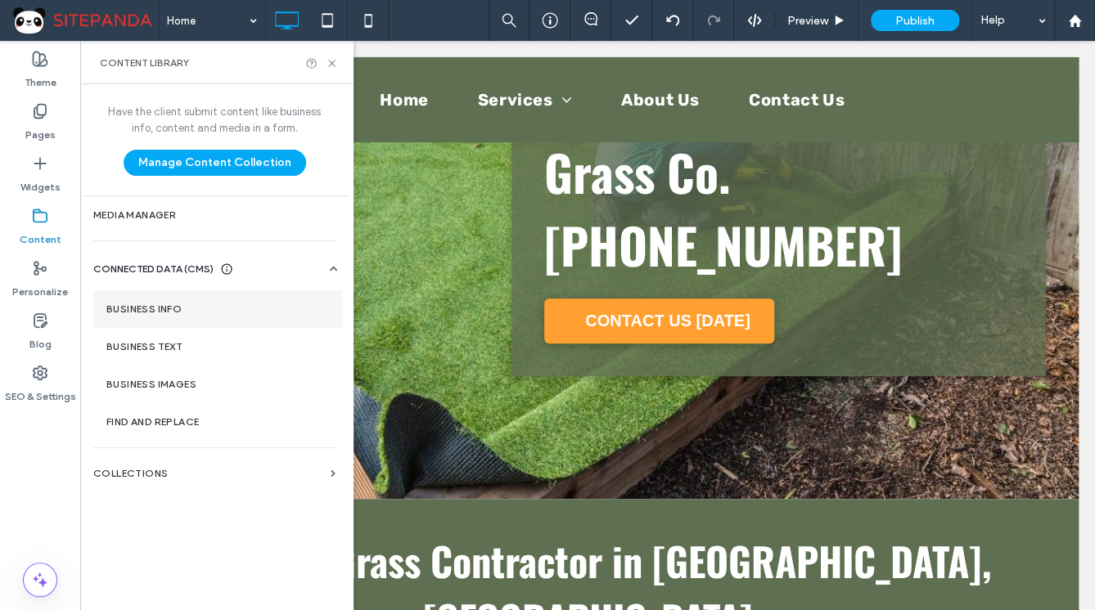
click at [178, 307] on label "Business Info" at bounding box center [217, 309] width 223 height 11
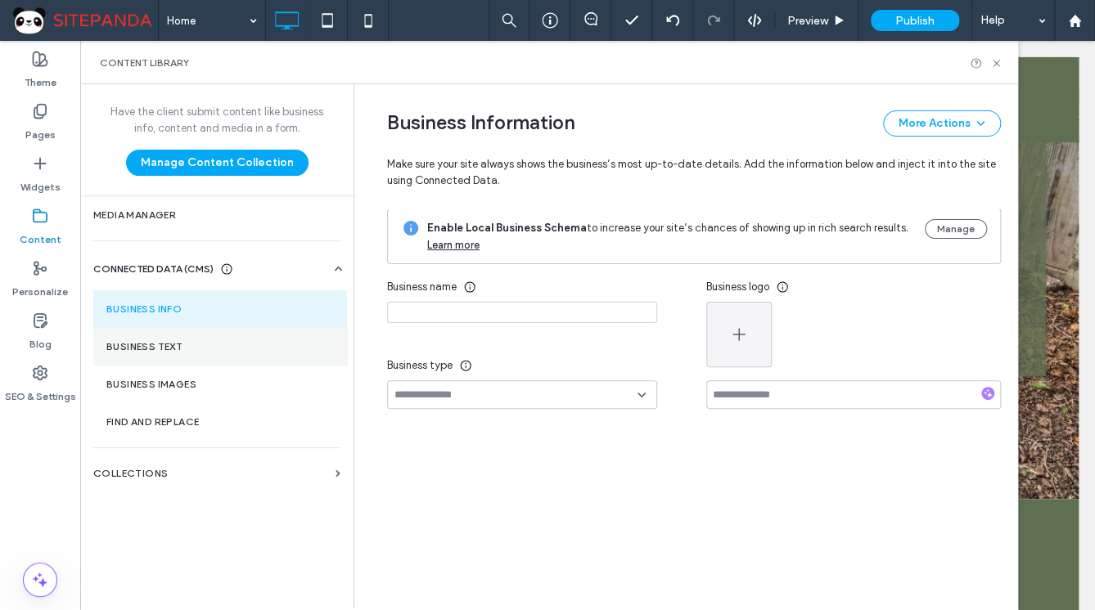
type input "**********"
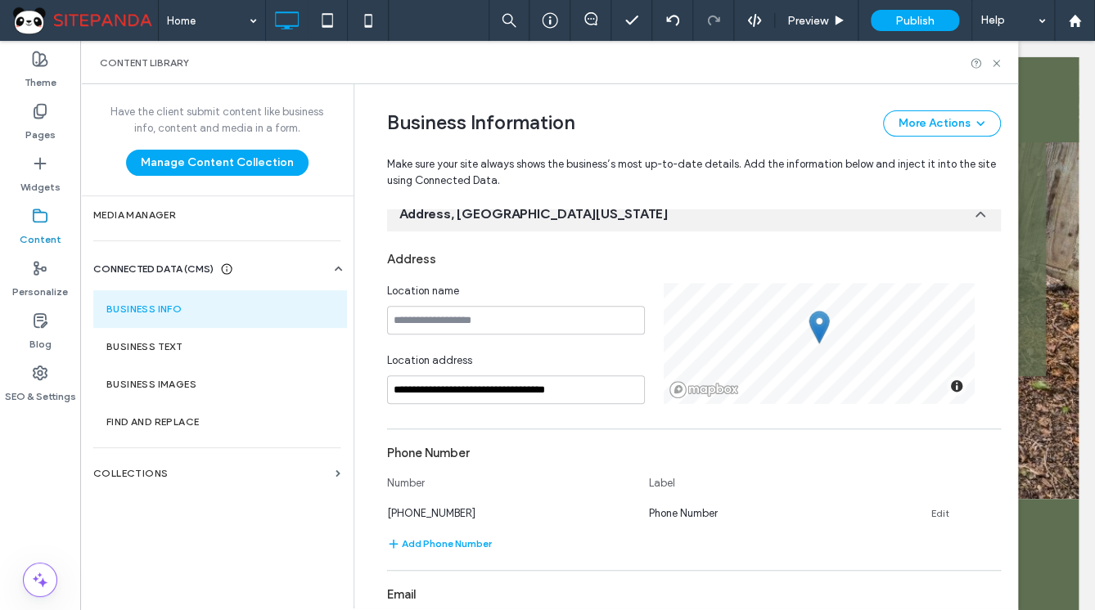
scroll to position [0, 0]
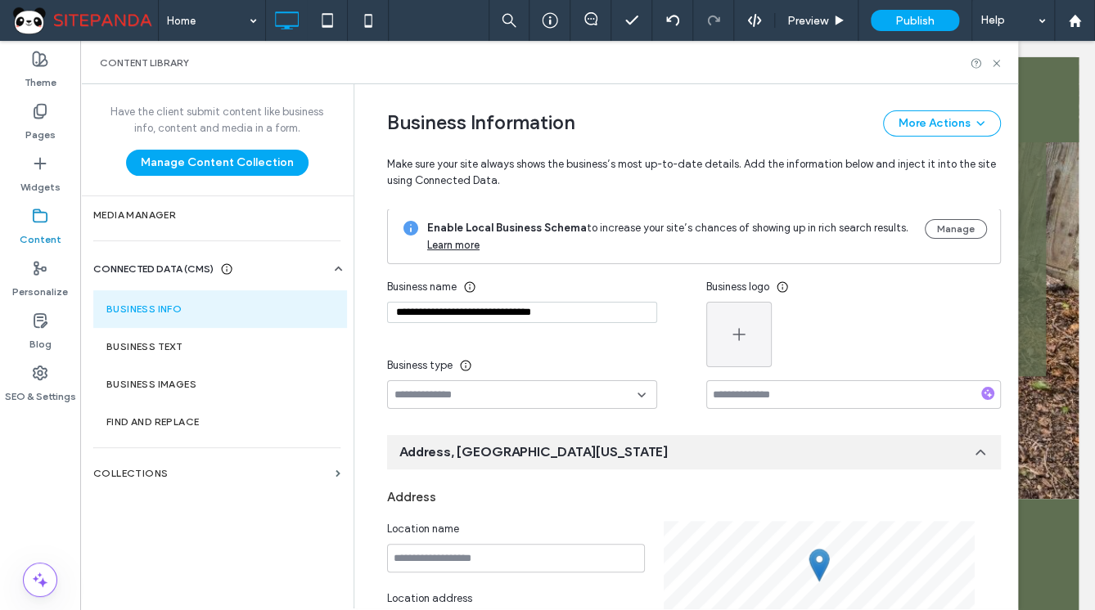
click at [409, 391] on input at bounding box center [515, 395] width 243 height 13
type input "**"
click at [425, 454] on span "Professional Service" at bounding box center [435, 451] width 97 height 16
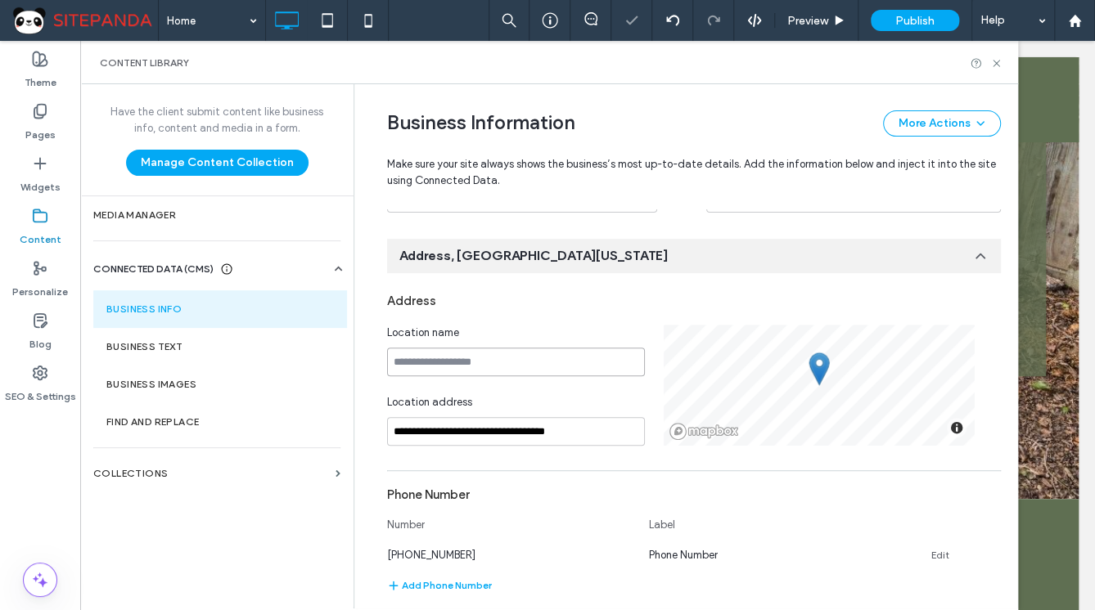
click at [448, 366] on input at bounding box center [516, 362] width 258 height 29
paste input "**********"
type input "**********"
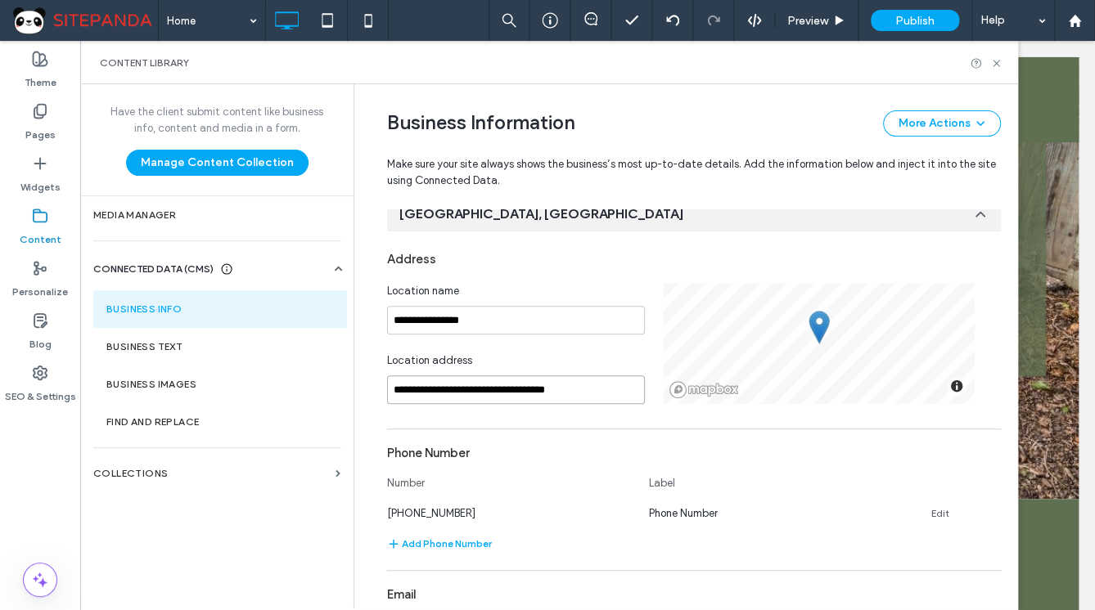
click at [452, 396] on input "**********" at bounding box center [516, 390] width 258 height 29
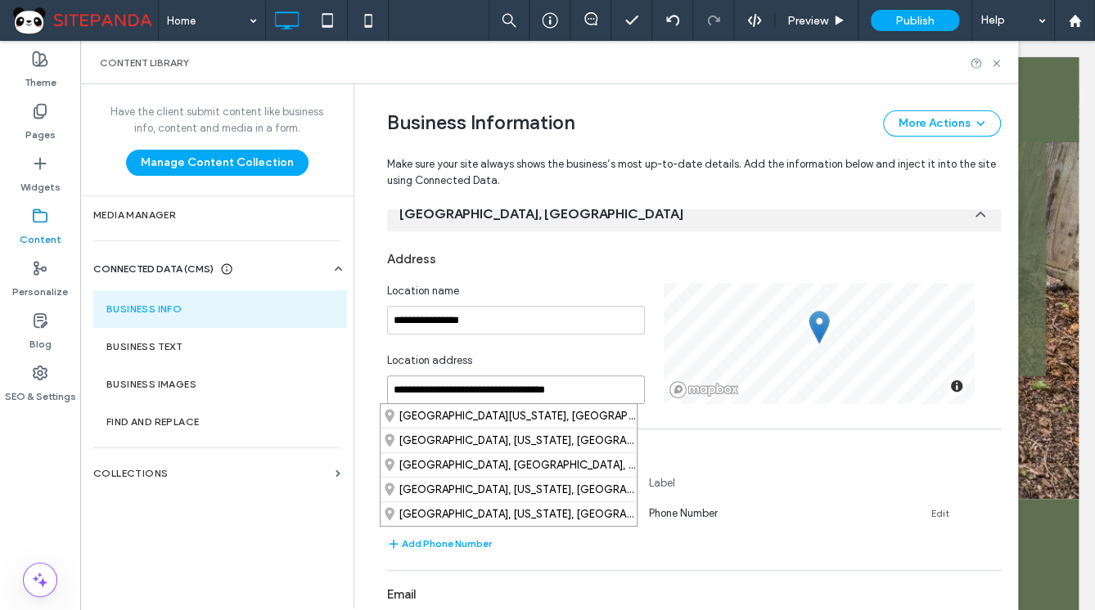
paste input
click at [459, 418] on div "[GEOGRAPHIC_DATA], [US_STATE], [GEOGRAPHIC_DATA]" at bounding box center [508, 416] width 256 height 24
type input "**********"
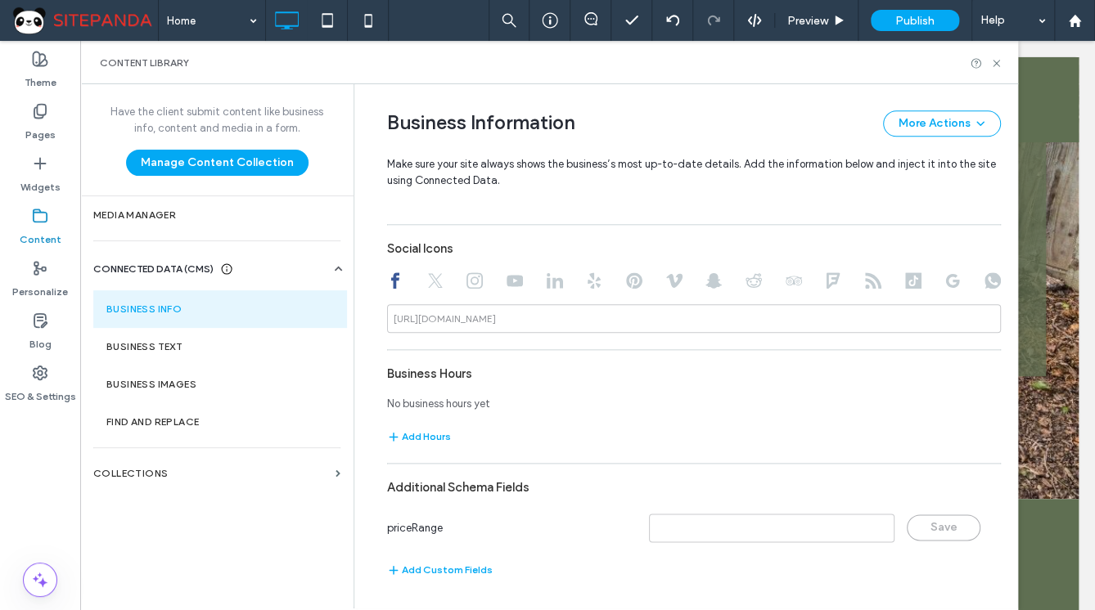
scroll to position [464, 0]
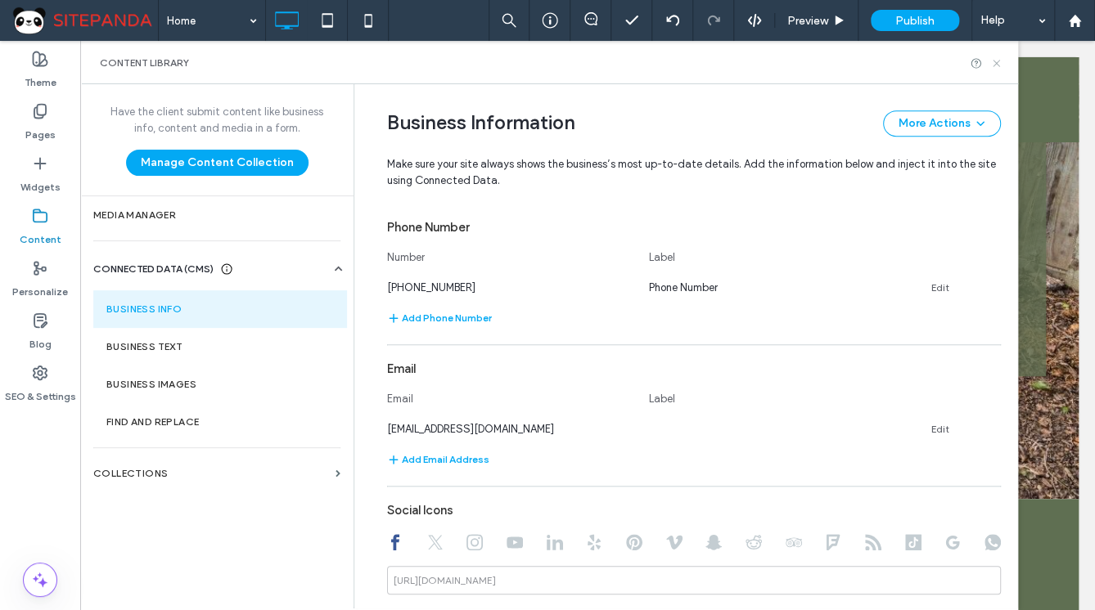
click at [993, 65] on icon at bounding box center [996, 63] width 12 height 12
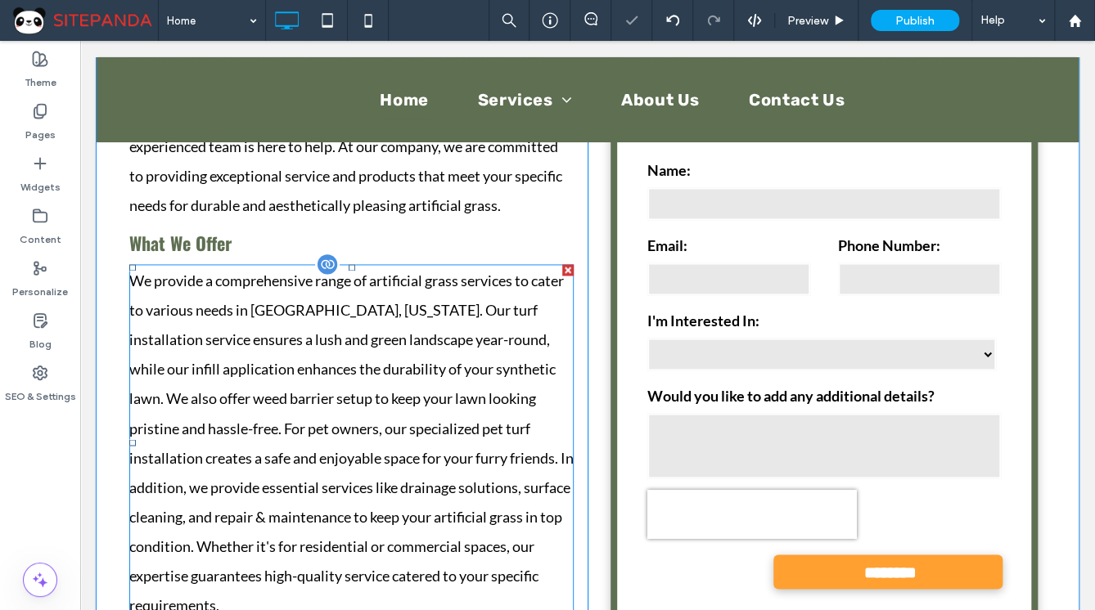
scroll to position [1217, 0]
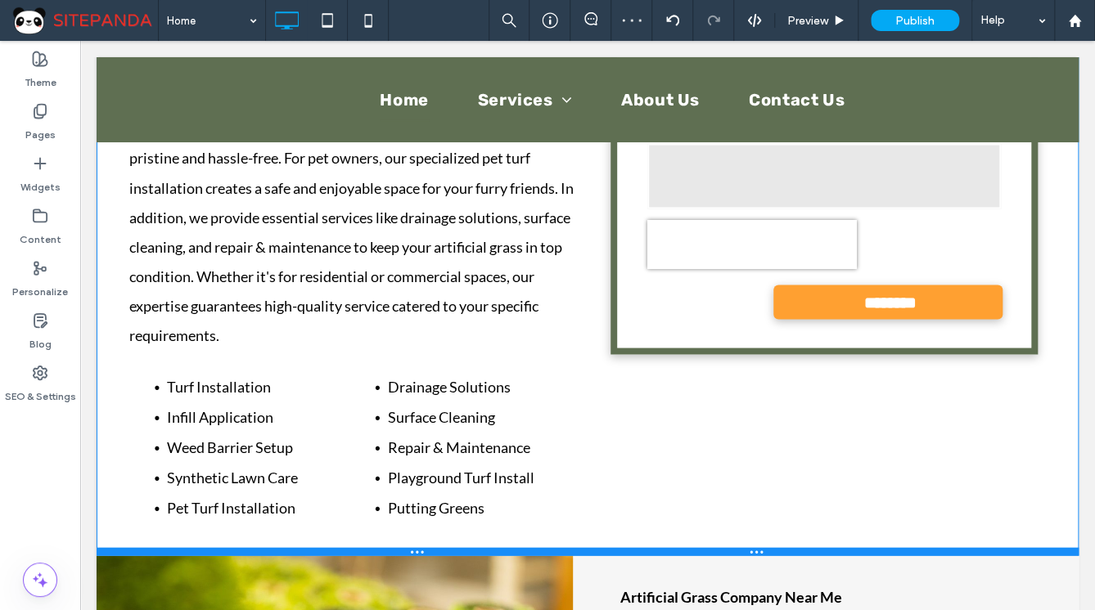
drag, startPoint x: 438, startPoint y: 528, endPoint x: 550, endPoint y: 519, distance: 112.4
click at [473, 547] on div at bounding box center [588, 551] width 982 height 8
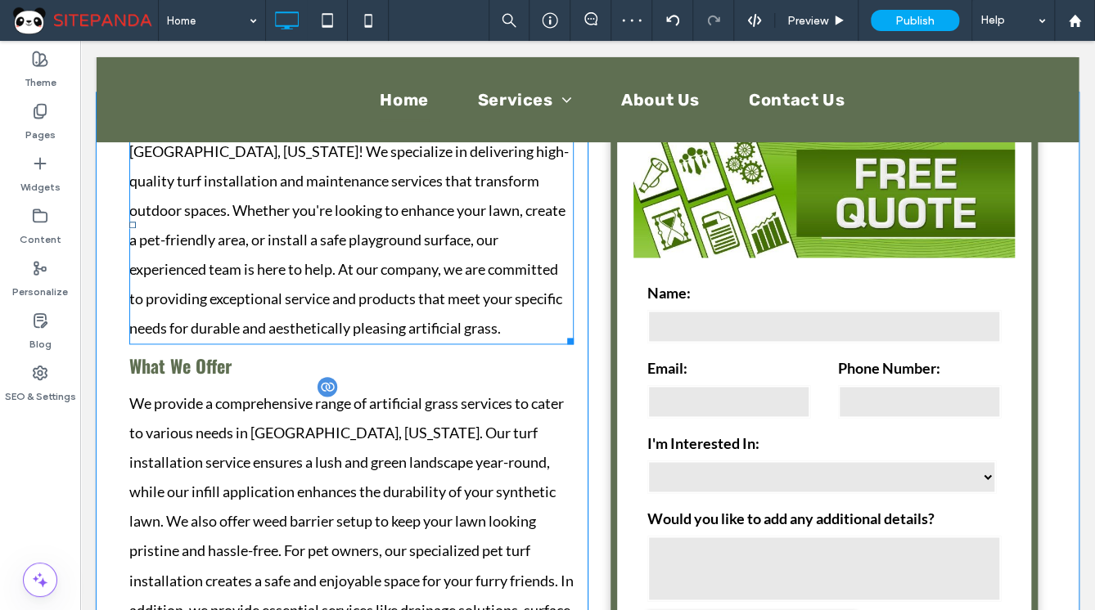
scroll to position [890, 0]
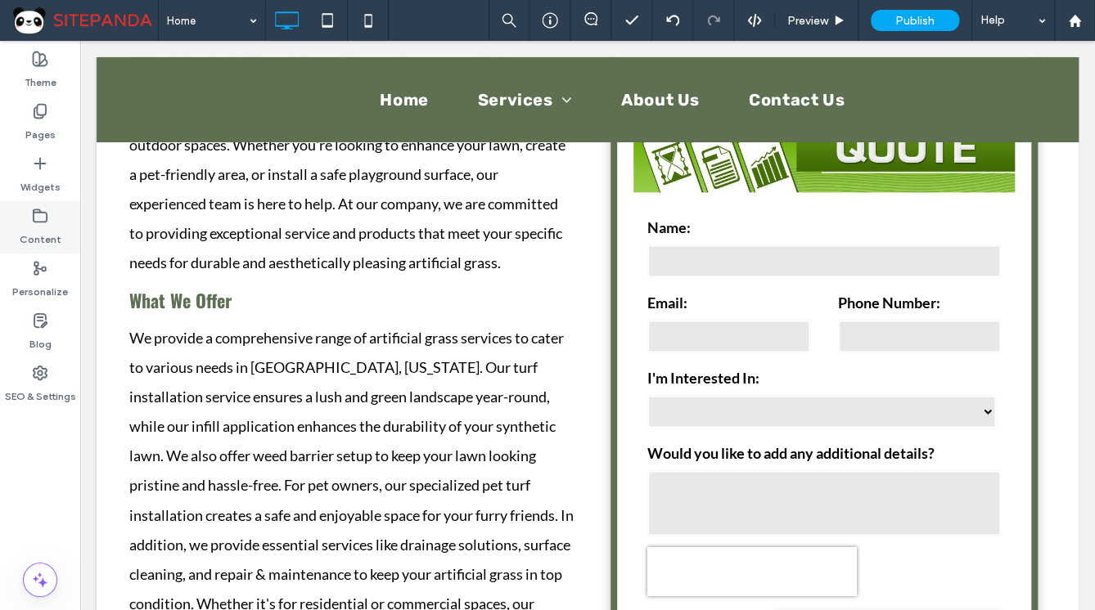
drag, startPoint x: 45, startPoint y: 225, endPoint x: 43, endPoint y: 209, distance: 15.6
click at [46, 223] on div "Content" at bounding box center [40, 227] width 80 height 52
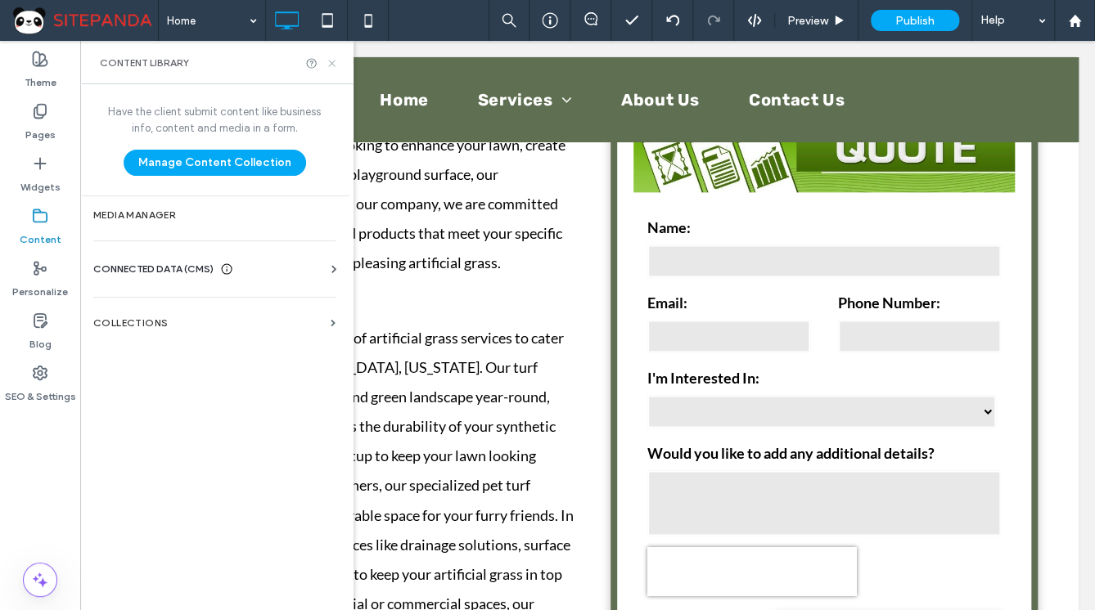
click at [334, 62] on icon at bounding box center [332, 63] width 12 height 12
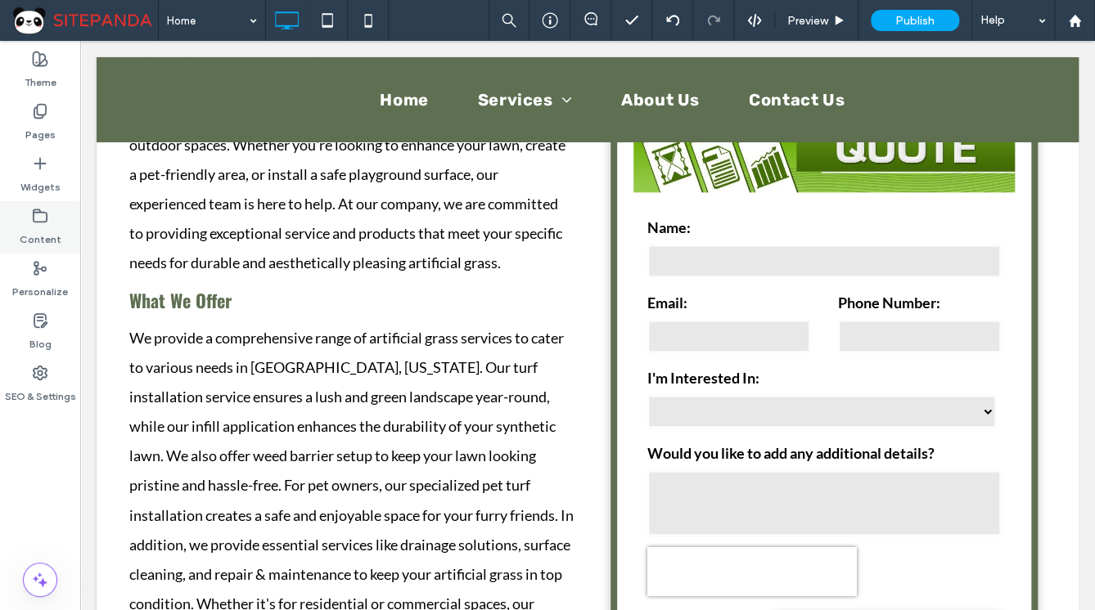
click at [54, 226] on label "Content" at bounding box center [41, 235] width 42 height 23
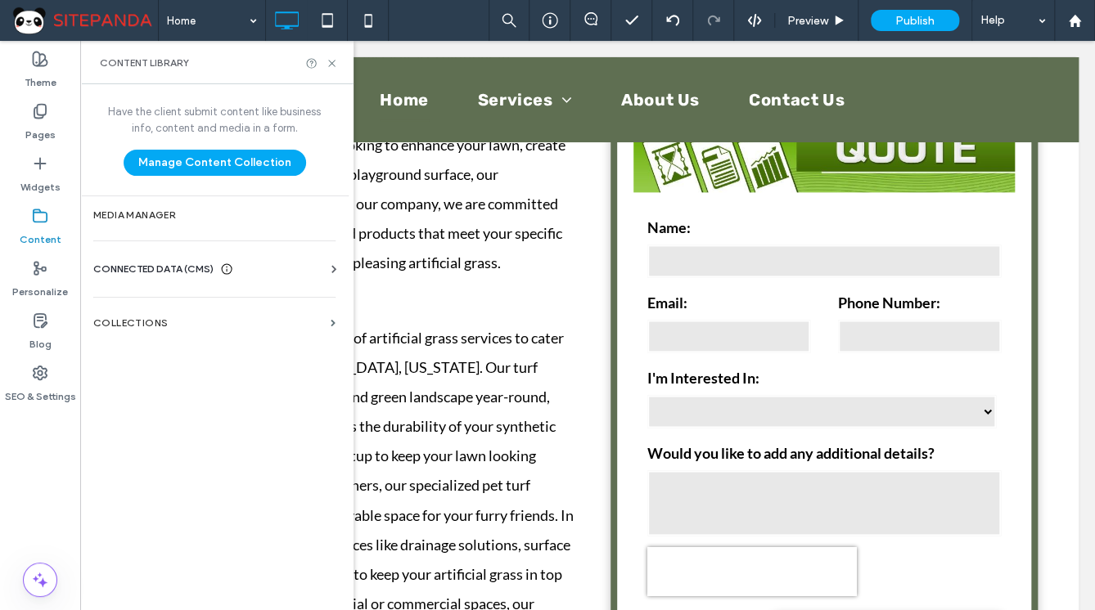
click at [331, 268] on icon at bounding box center [334, 269] width 16 height 16
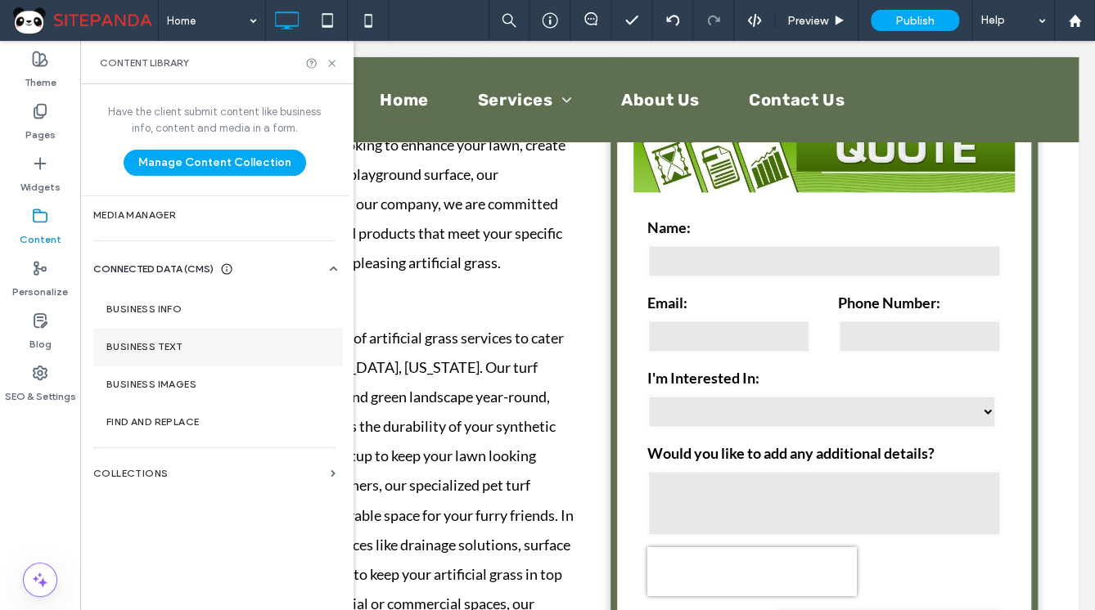
click at [190, 350] on label "Business Text" at bounding box center [217, 346] width 223 height 11
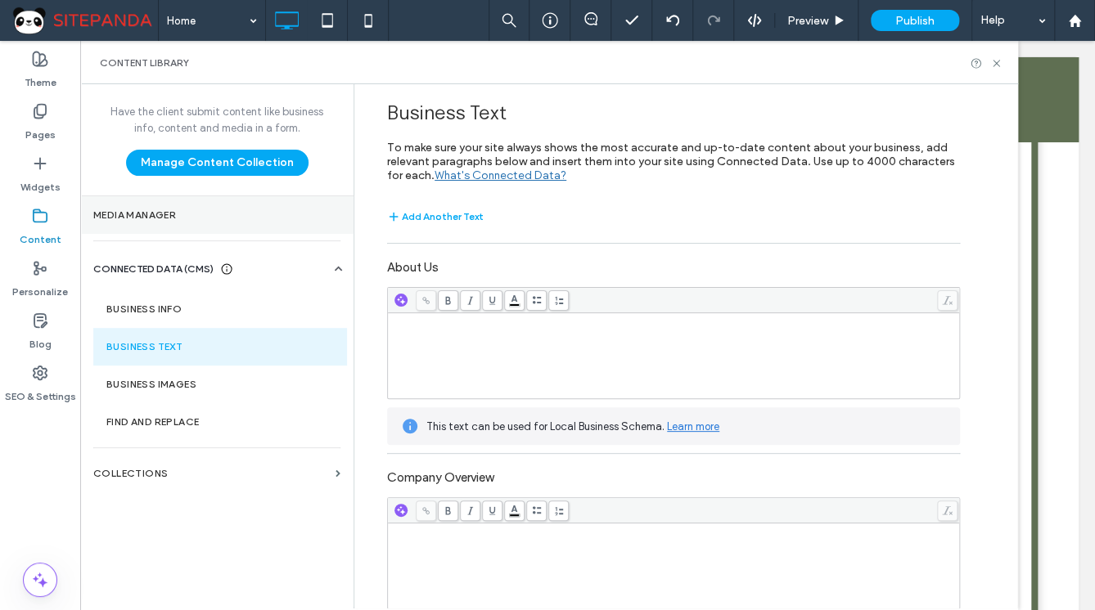
scroll to position [737, 0]
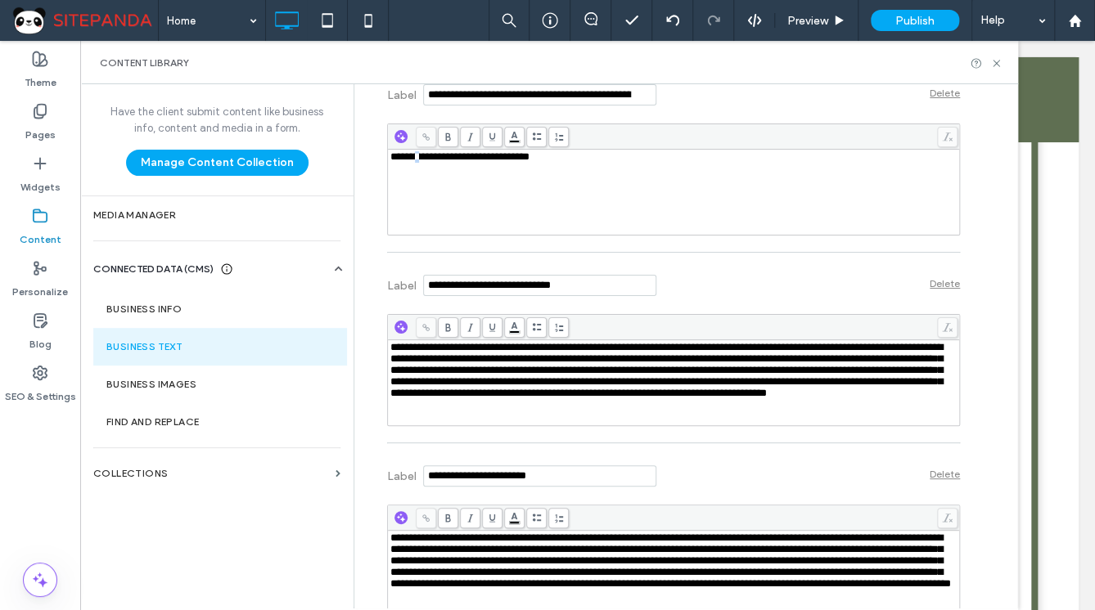
click at [413, 156] on span "**********" at bounding box center [459, 156] width 139 height 11
click at [408, 159] on span "**********" at bounding box center [459, 156] width 139 height 11
drag, startPoint x: 415, startPoint y: 157, endPoint x: 668, endPoint y: 160, distance: 252.8
click at [668, 160] on div "**********" at bounding box center [673, 156] width 567 height 11
